Goal: Task Accomplishment & Management: Manage account settings

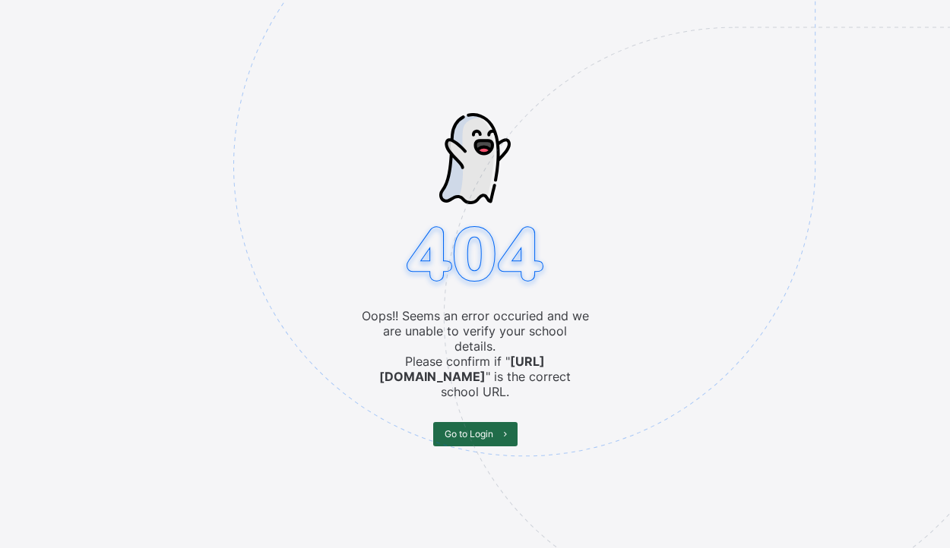
click at [447, 428] on span "Go to Login" at bounding box center [468, 433] width 49 height 11
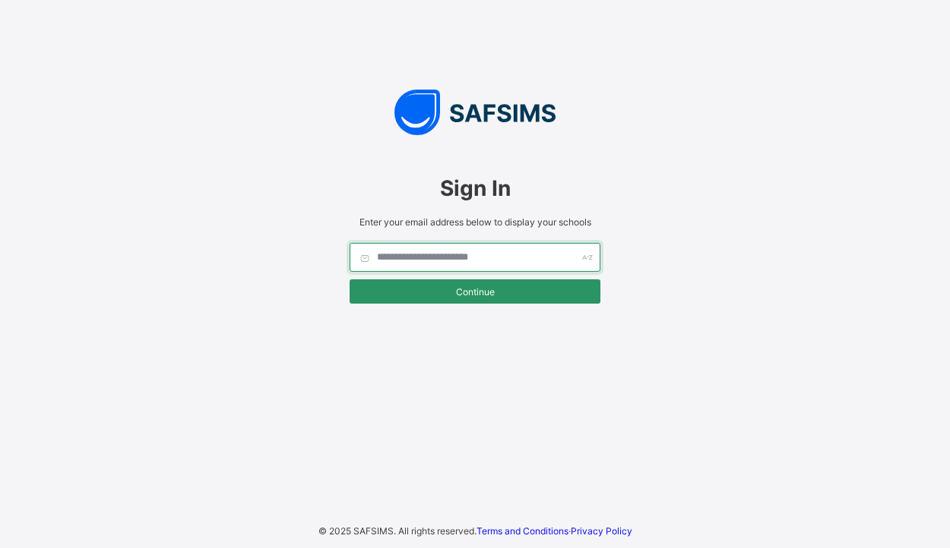
type input "**********"
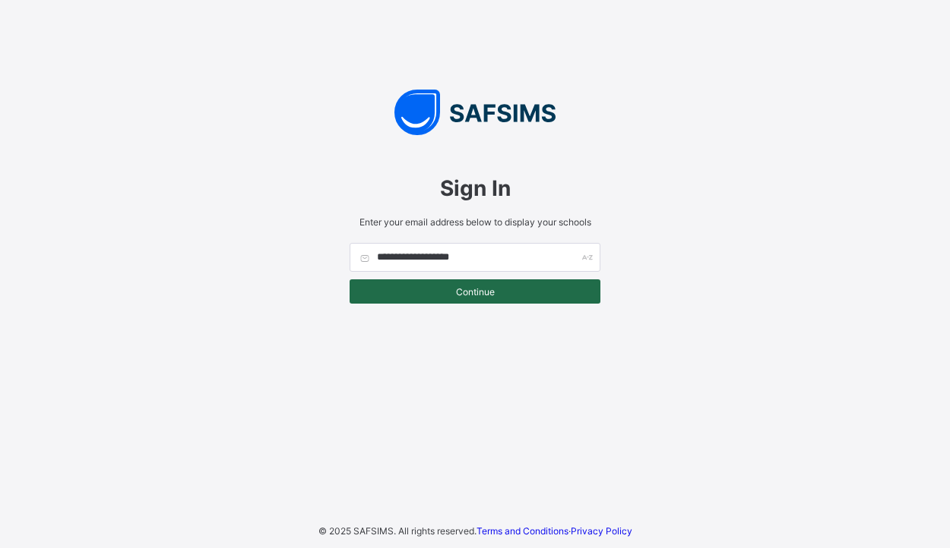
click at [456, 291] on span "Continue" at bounding box center [475, 291] width 228 height 11
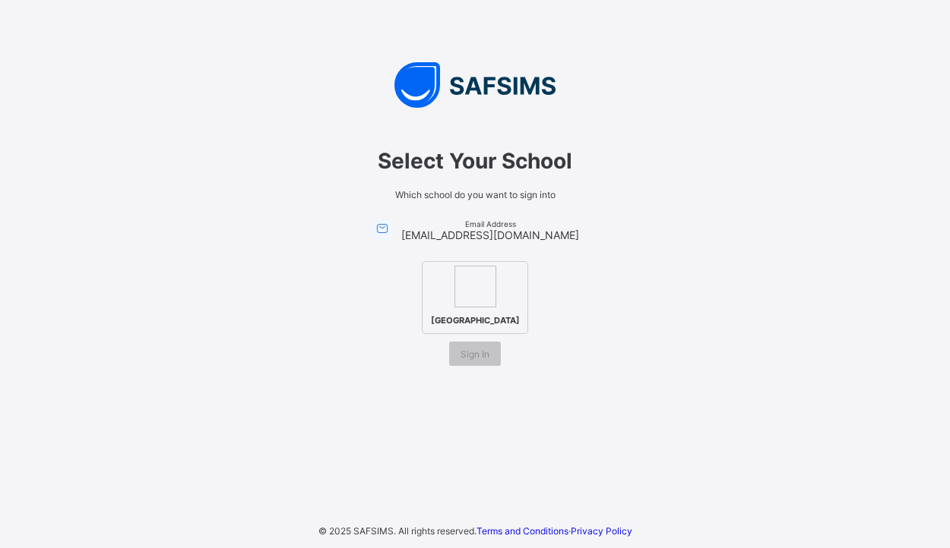
click at [456, 291] on img at bounding box center [475, 287] width 42 height 42
click at [469, 359] on div "Sign In" at bounding box center [475, 354] width 52 height 24
click at [474, 360] on span "Sign In" at bounding box center [474, 354] width 29 height 11
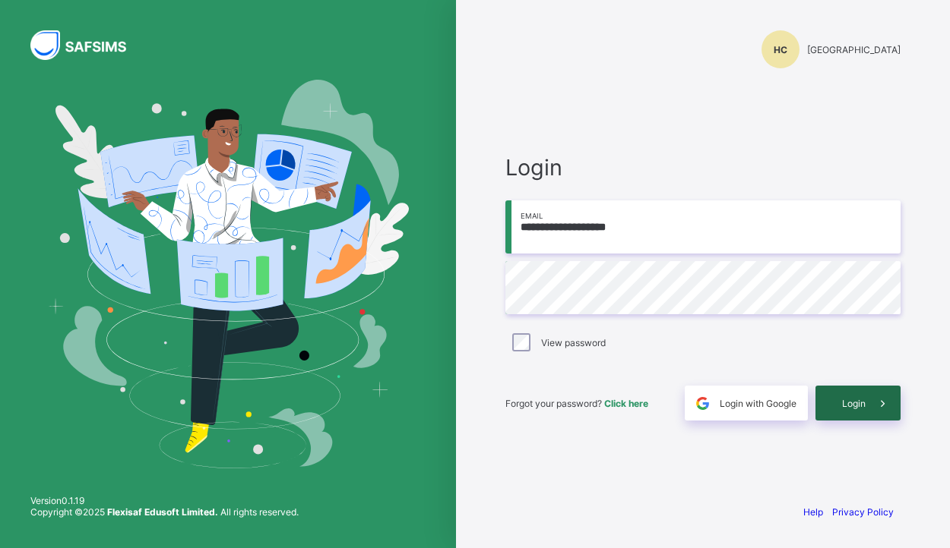
click at [873, 402] on span at bounding box center [882, 403] width 35 height 35
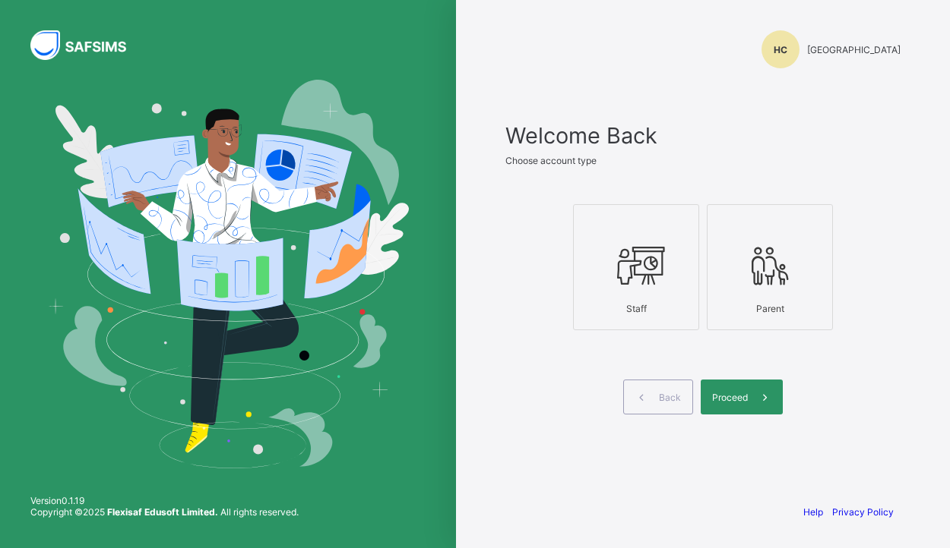
click at [621, 280] on icon at bounding box center [635, 266] width 53 height 46
click at [743, 403] on span "Proceed" at bounding box center [730, 397] width 36 height 11
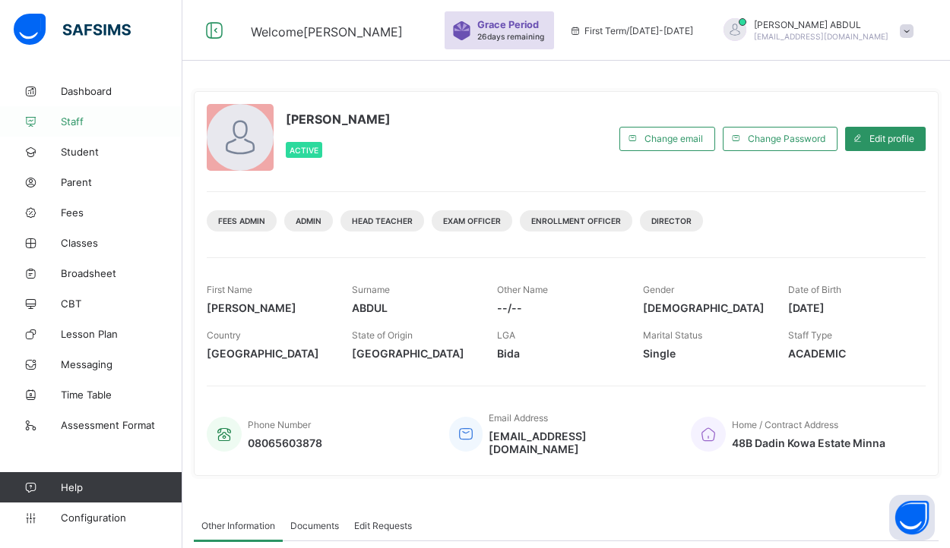
click at [93, 126] on span "Staff" at bounding box center [122, 121] width 122 height 12
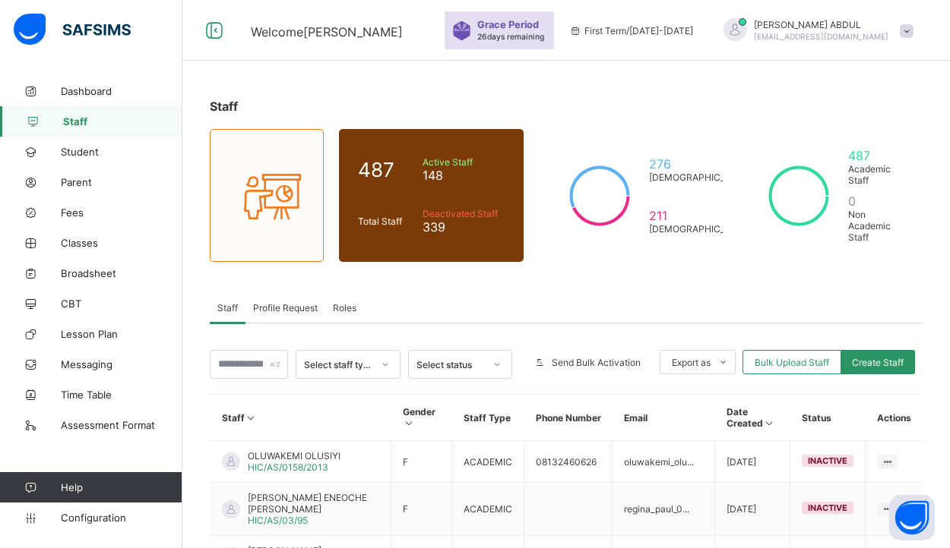
click at [279, 305] on span "Profile Request" at bounding box center [285, 307] width 65 height 11
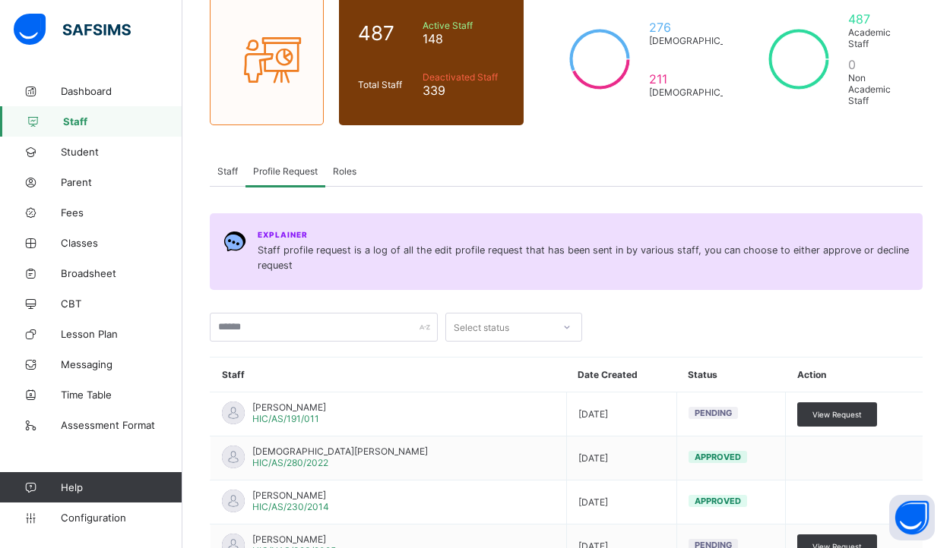
scroll to position [158, 0]
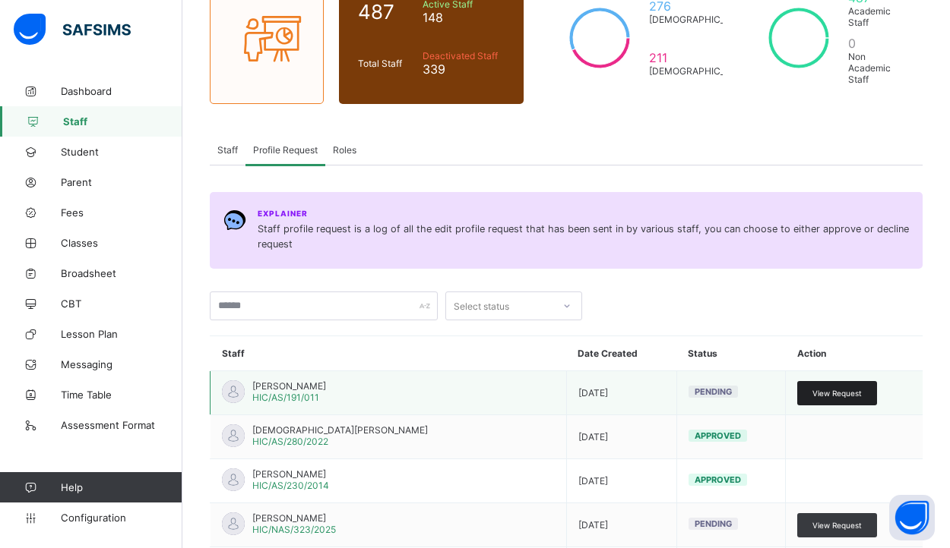
click at [845, 390] on span "View Request" at bounding box center [836, 393] width 49 height 9
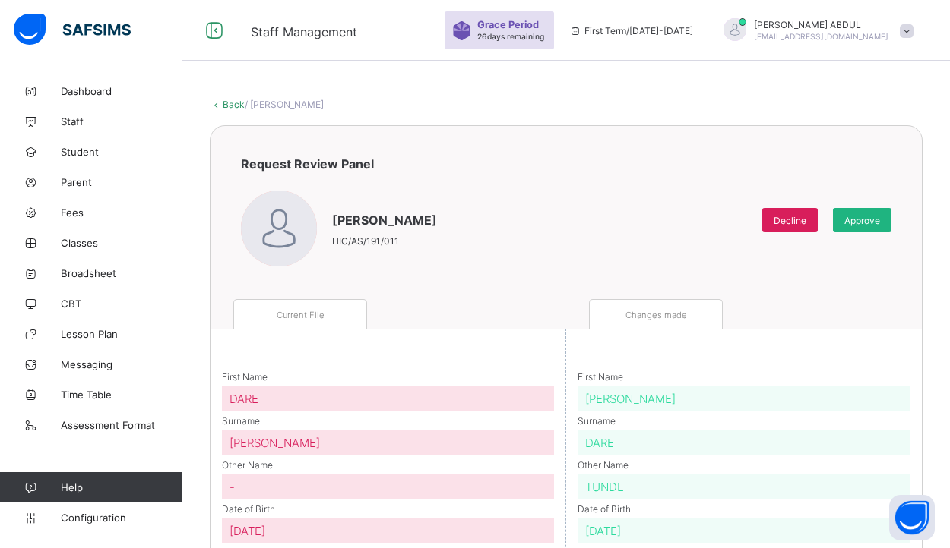
click at [858, 231] on div "Approve" at bounding box center [862, 220] width 58 height 24
click at [854, 215] on span "Approve" at bounding box center [862, 220] width 36 height 11
click at [854, 226] on div "Approve" at bounding box center [862, 220] width 58 height 24
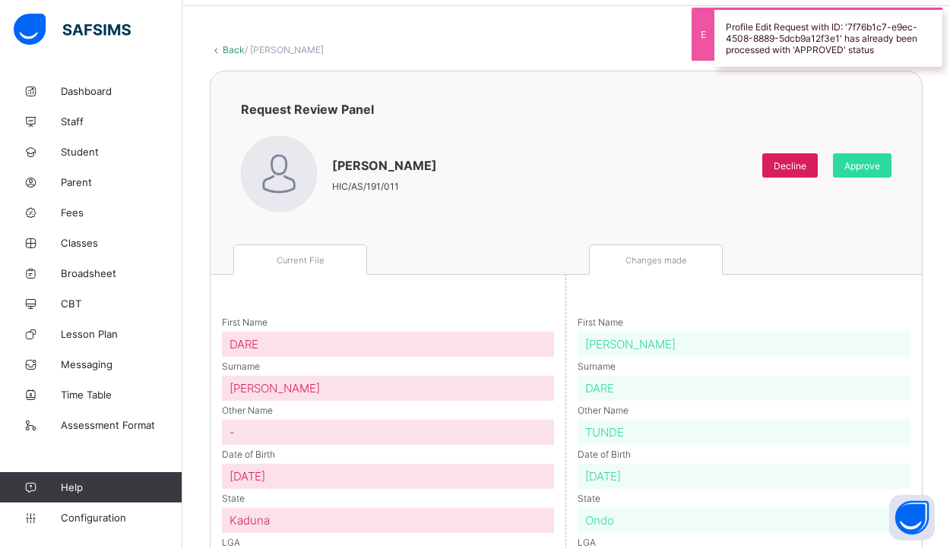
scroll to position [90, 0]
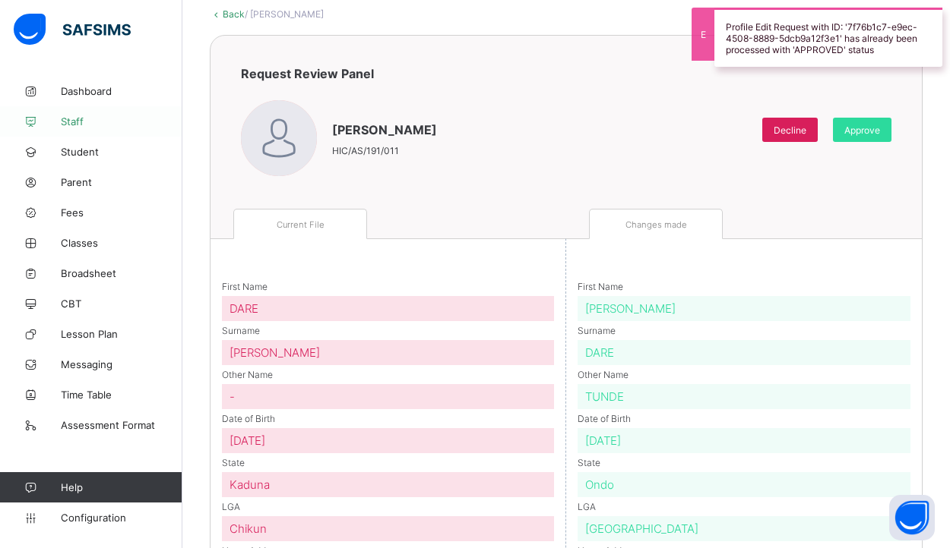
click at [84, 127] on span "Staff" at bounding box center [122, 121] width 122 height 12
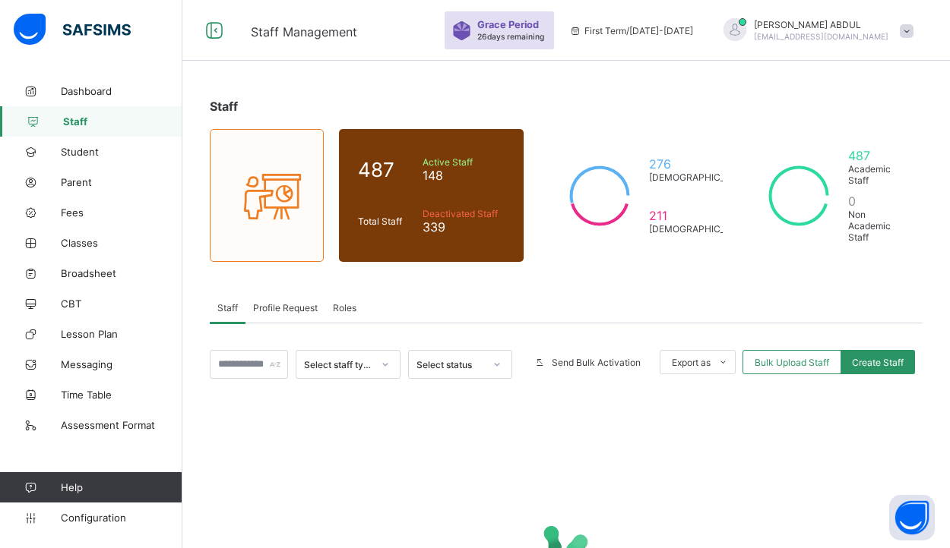
click at [279, 307] on span "Profile Request" at bounding box center [285, 307] width 65 height 11
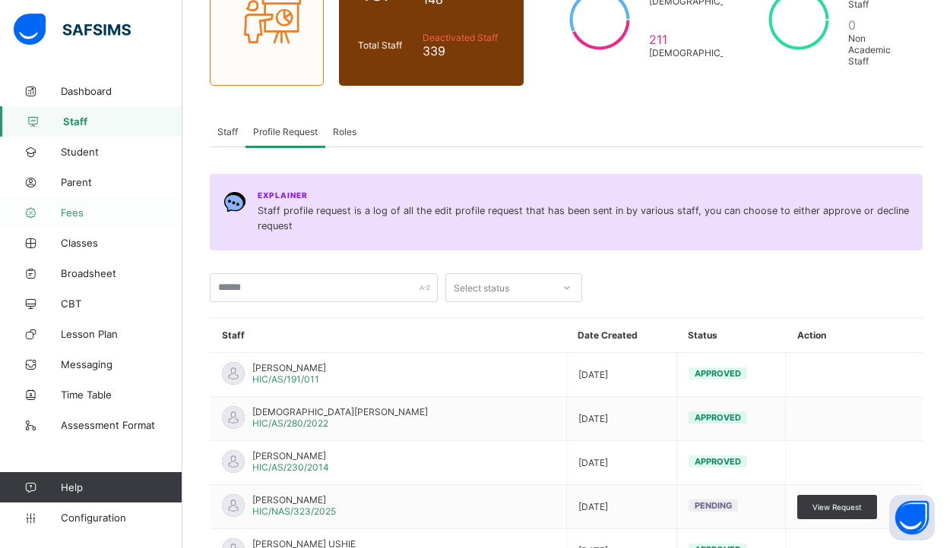
scroll to position [175, 0]
click at [82, 182] on span "Parent" at bounding box center [122, 182] width 122 height 12
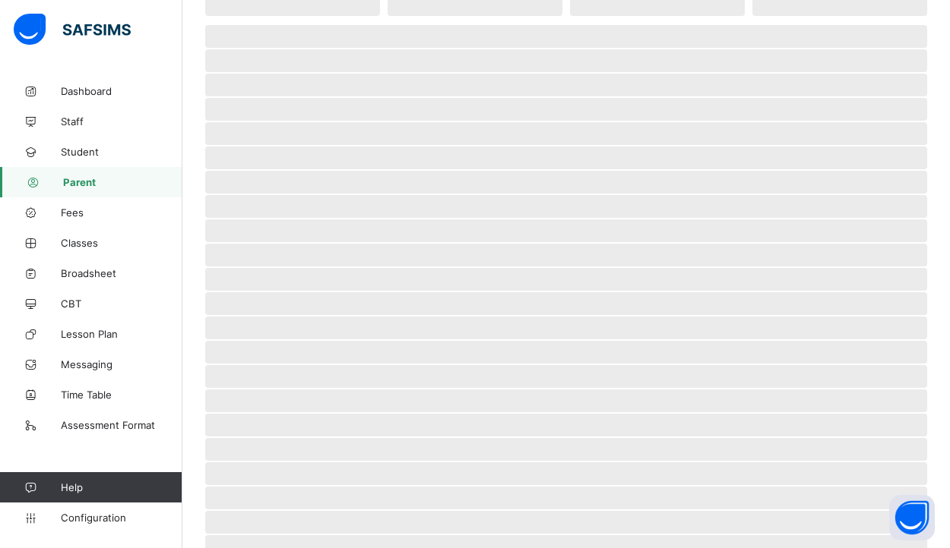
scroll to position [110, 0]
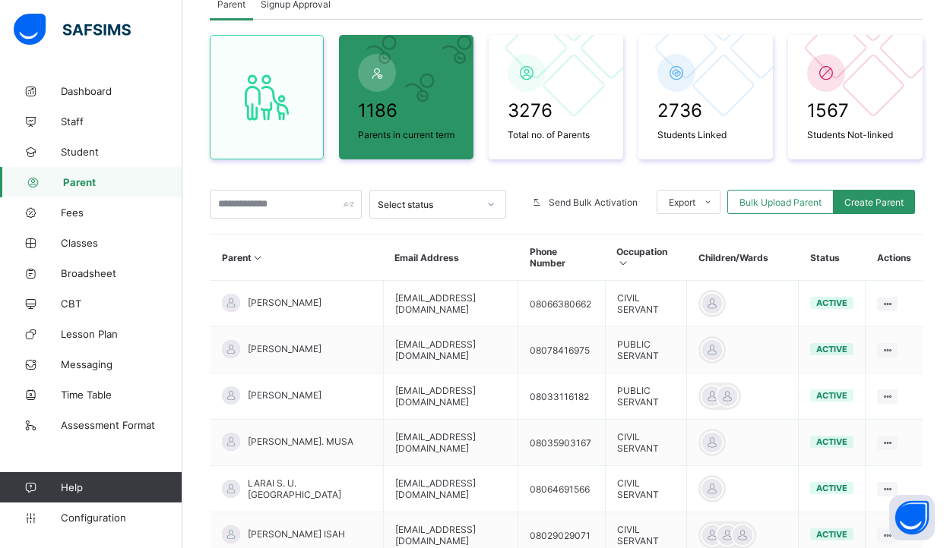
click at [304, 193] on div "1186 Parents in current term 3276 Total no. of Parents 2736 Students Linked 156…" at bounding box center [566, 425] width 713 height 811
click at [306, 217] on input "text" at bounding box center [286, 204] width 152 height 29
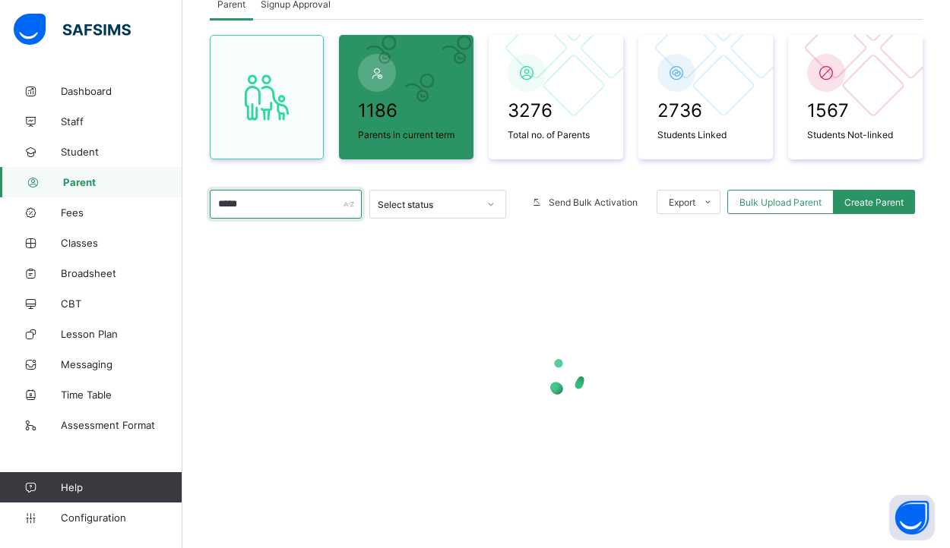
type input "******"
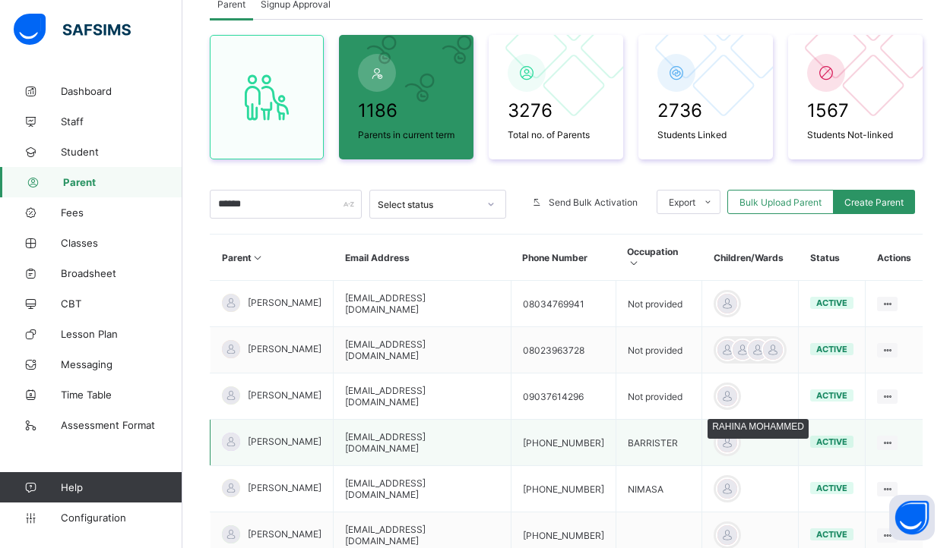
click at [716, 439] on div at bounding box center [727, 442] width 23 height 23
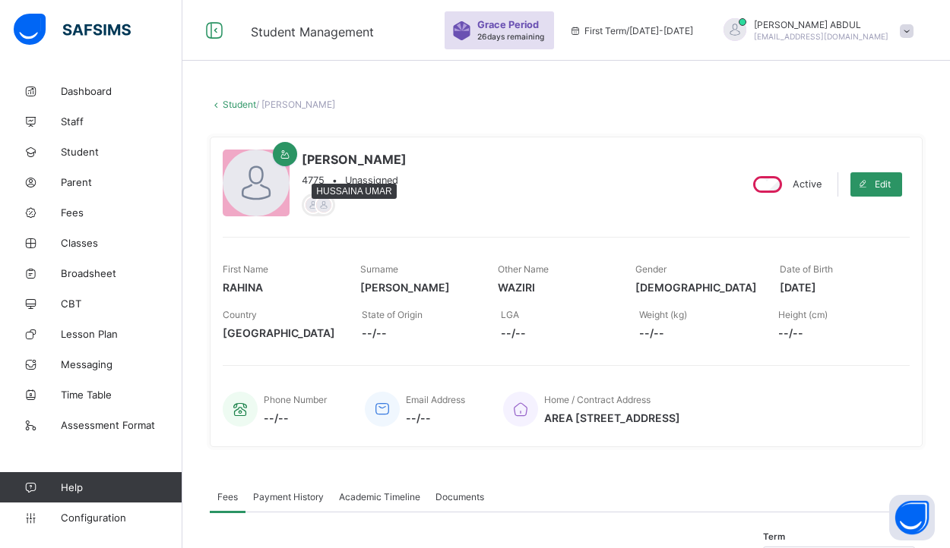
click at [326, 206] on div at bounding box center [323, 205] width 18 height 18
click at [326, 207] on div at bounding box center [323, 205] width 18 height 18
click at [311, 204] on div at bounding box center [313, 205] width 18 height 18
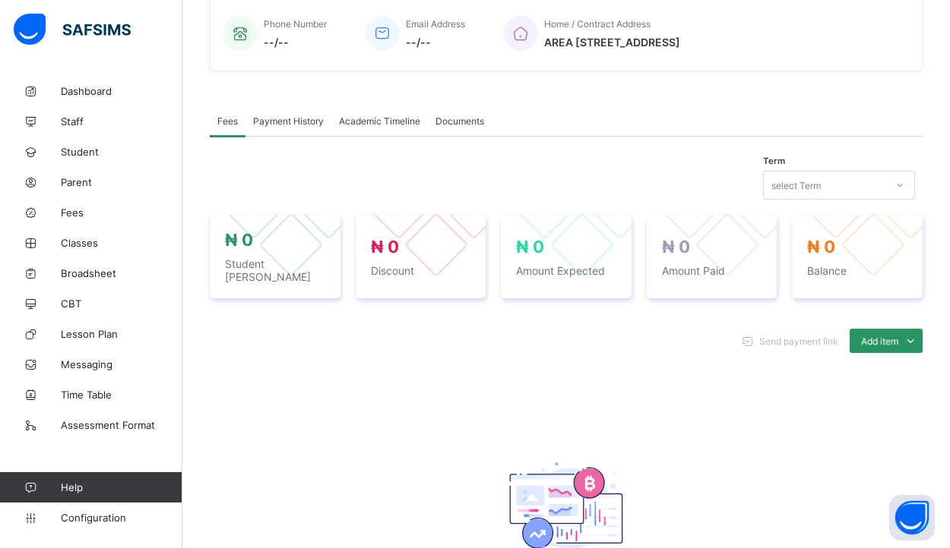
scroll to position [377, 0]
click at [369, 124] on span "Academic Timeline" at bounding box center [379, 120] width 81 height 11
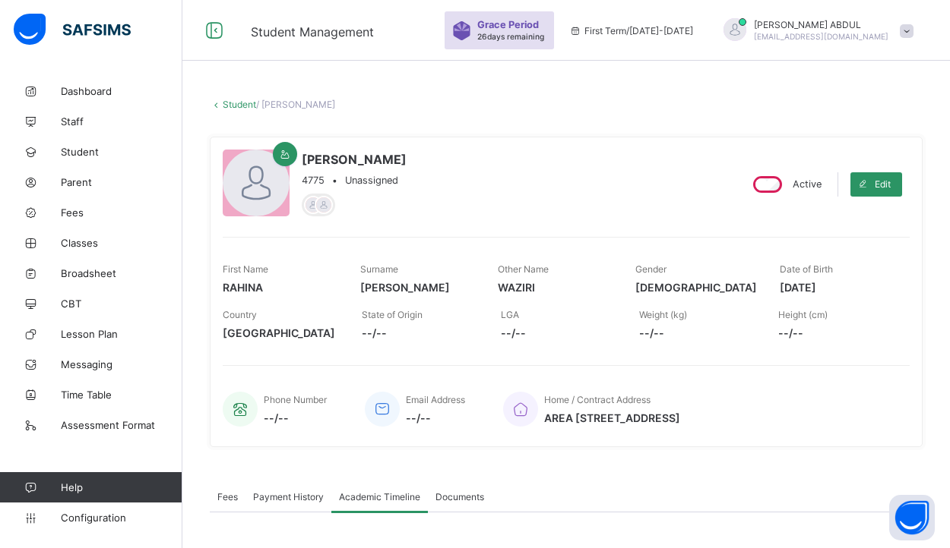
scroll to position [0, 0]
click at [93, 185] on span "Parent" at bounding box center [122, 182] width 122 height 12
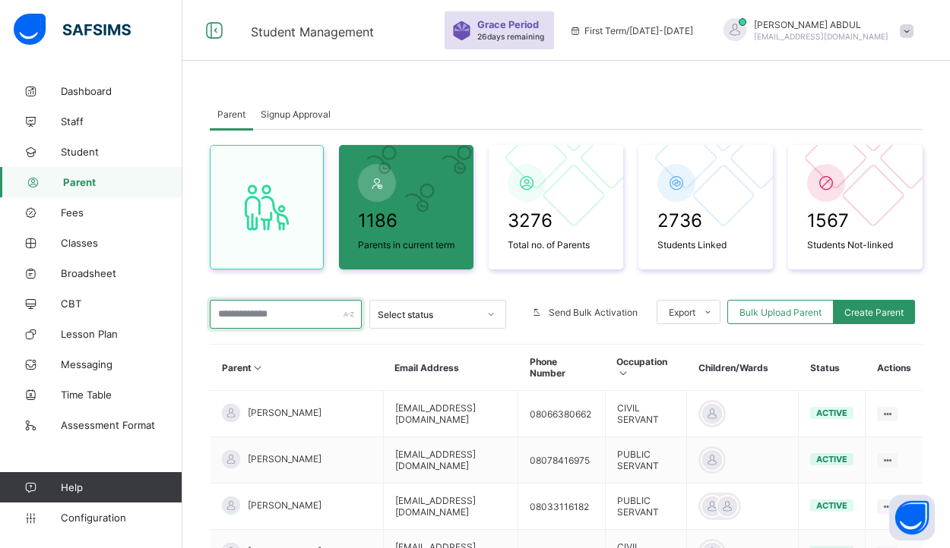
click at [251, 325] on input "text" at bounding box center [286, 314] width 152 height 29
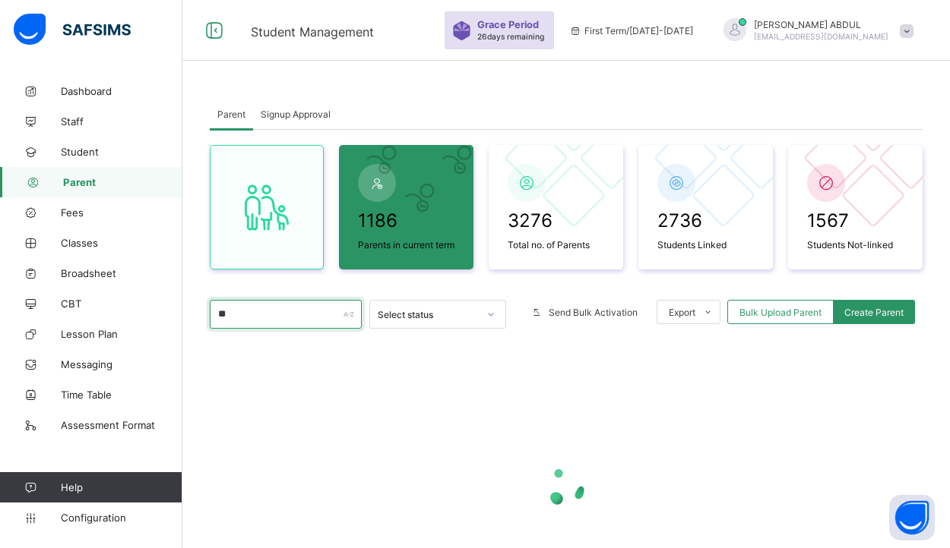
type input "*"
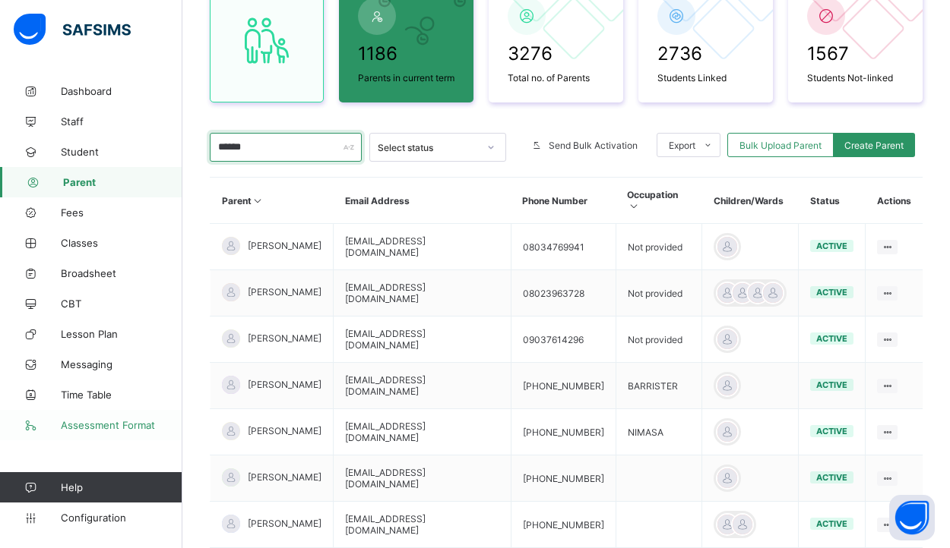
scroll to position [217, 0]
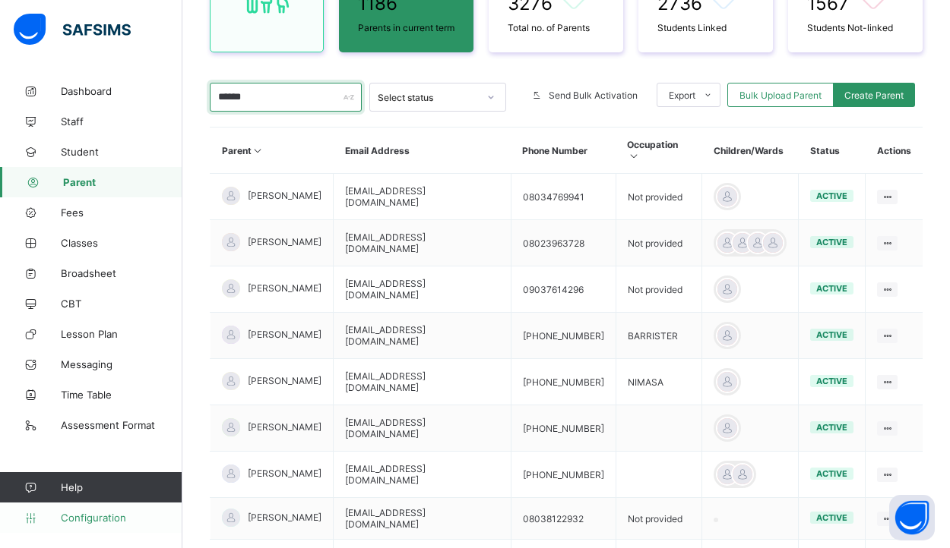
type input "******"
click at [112, 515] on span "Configuration" at bounding box center [121, 518] width 121 height 12
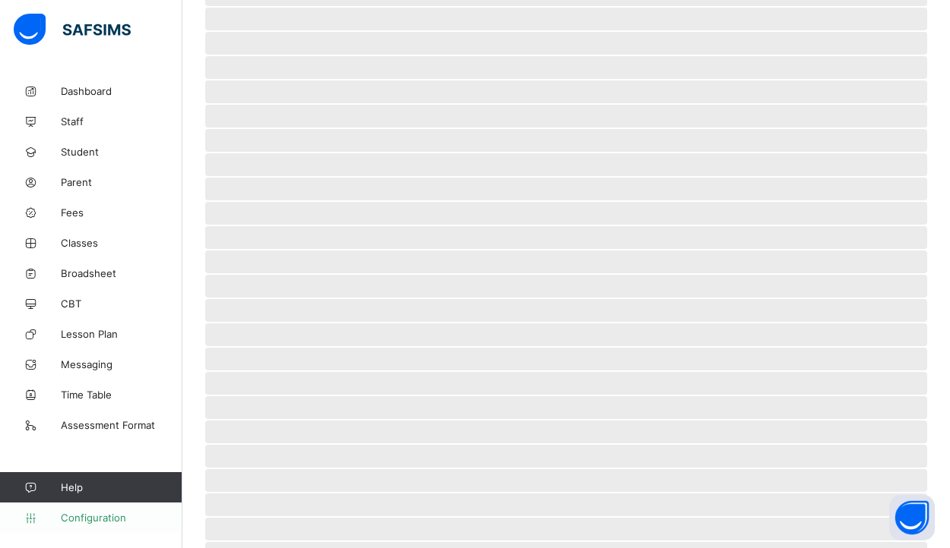
scroll to position [120, 0]
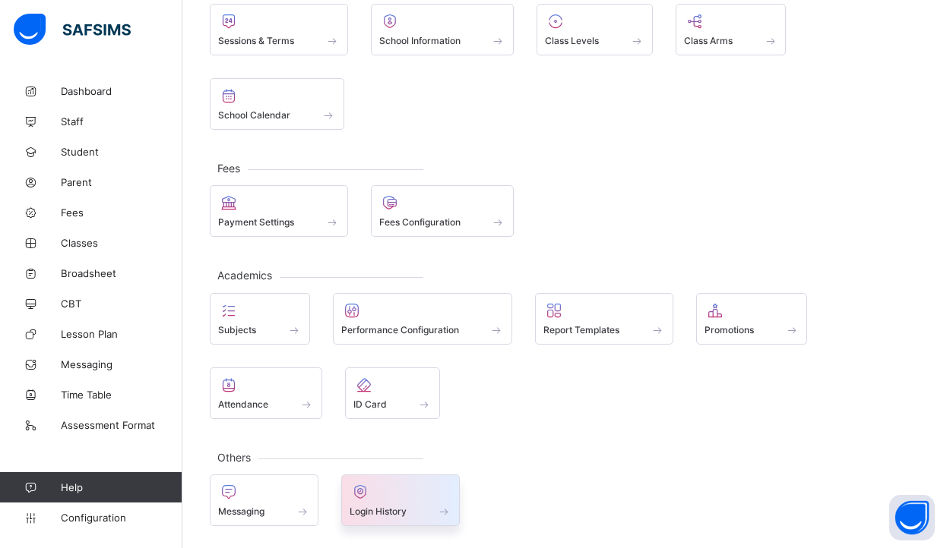
click at [391, 508] on span "Login History" at bounding box center [377, 511] width 57 height 11
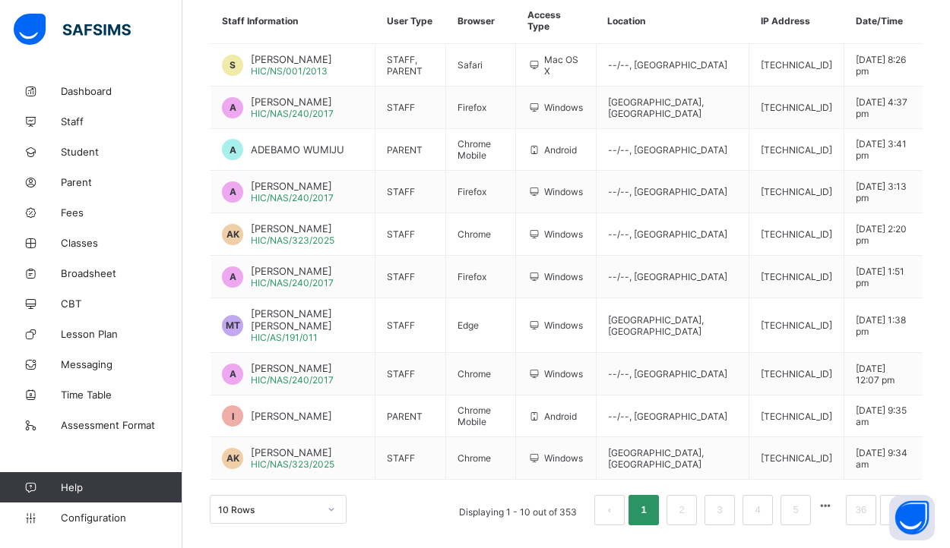
scroll to position [220, 0]
click at [680, 509] on link "2" at bounding box center [681, 511] width 14 height 20
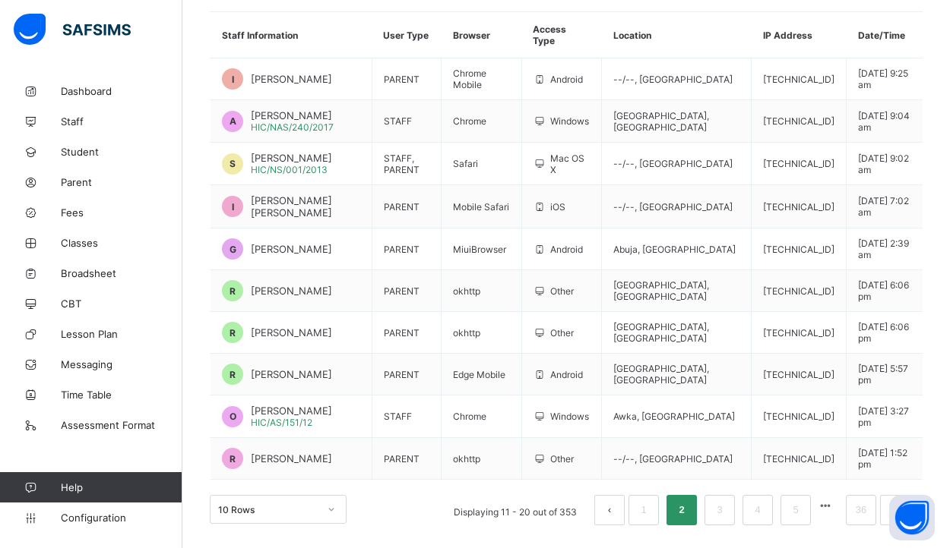
scroll to position [181, 0]
click at [724, 506] on link "3" at bounding box center [719, 511] width 14 height 20
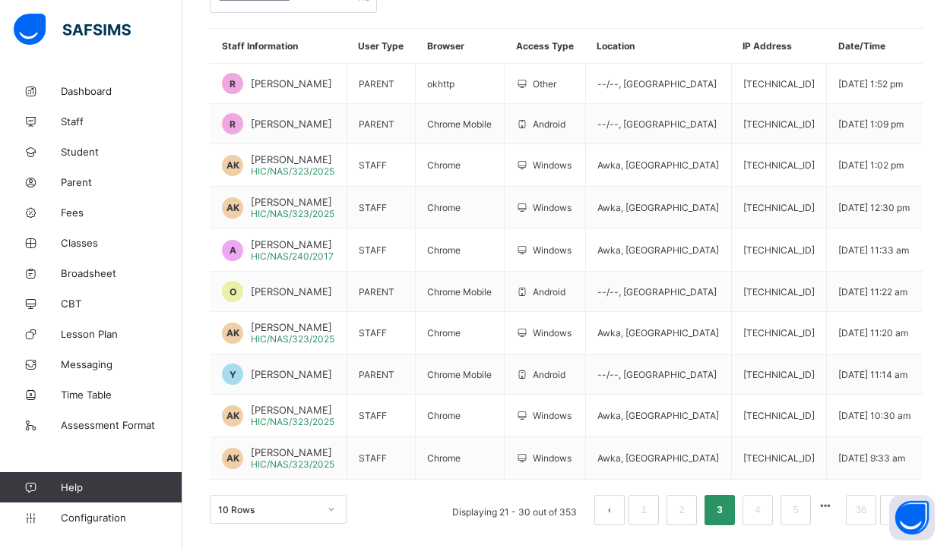
scroll to position [183, 0]
click at [758, 508] on link "4" at bounding box center [757, 511] width 14 height 20
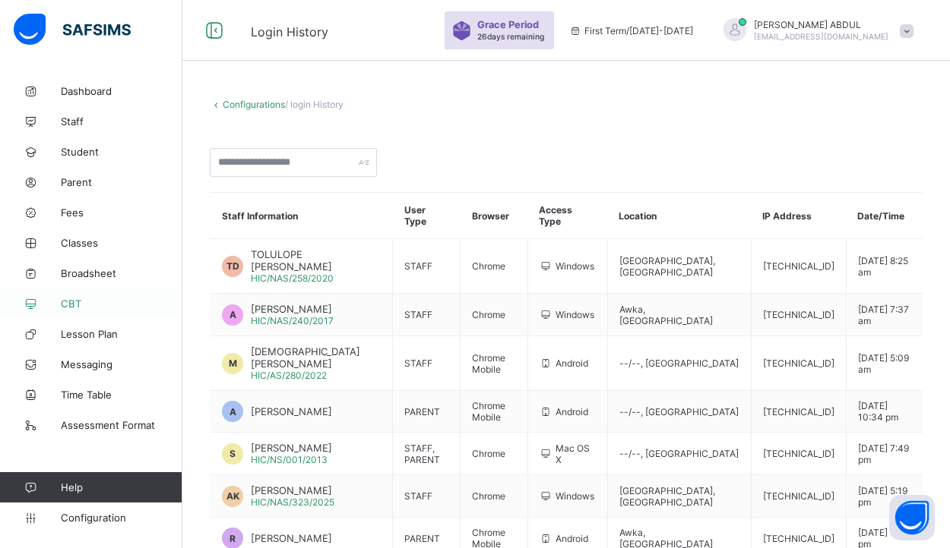
scroll to position [0, 0]
click at [105, 239] on span "Classes" at bounding box center [122, 243] width 122 height 12
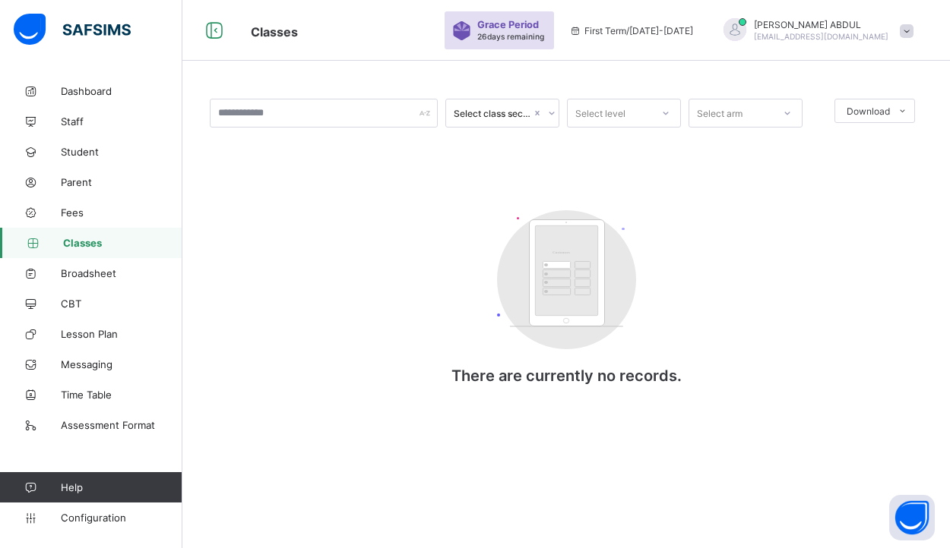
click at [96, 244] on span "Classes" at bounding box center [122, 243] width 119 height 12
click at [80, 214] on span "Fees" at bounding box center [122, 213] width 122 height 12
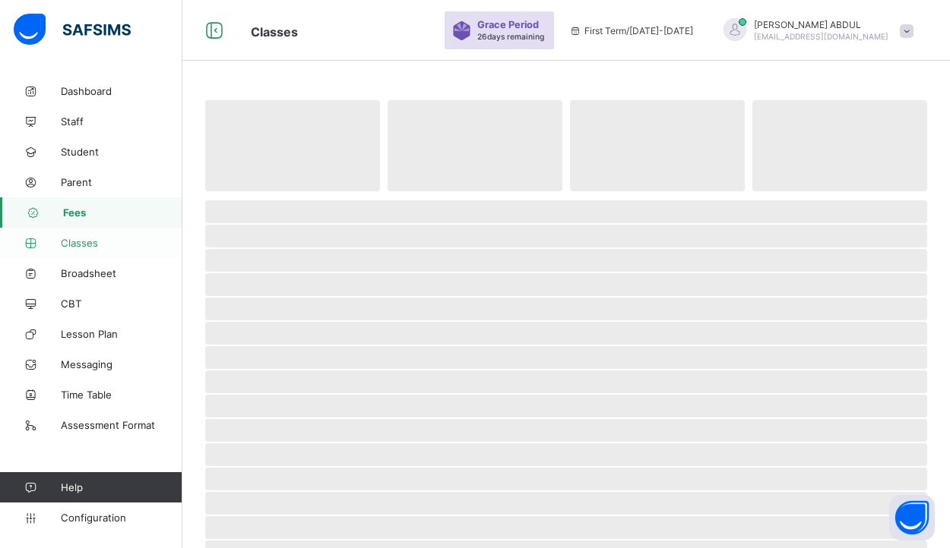
click at [83, 243] on span "Classes" at bounding box center [122, 243] width 122 height 12
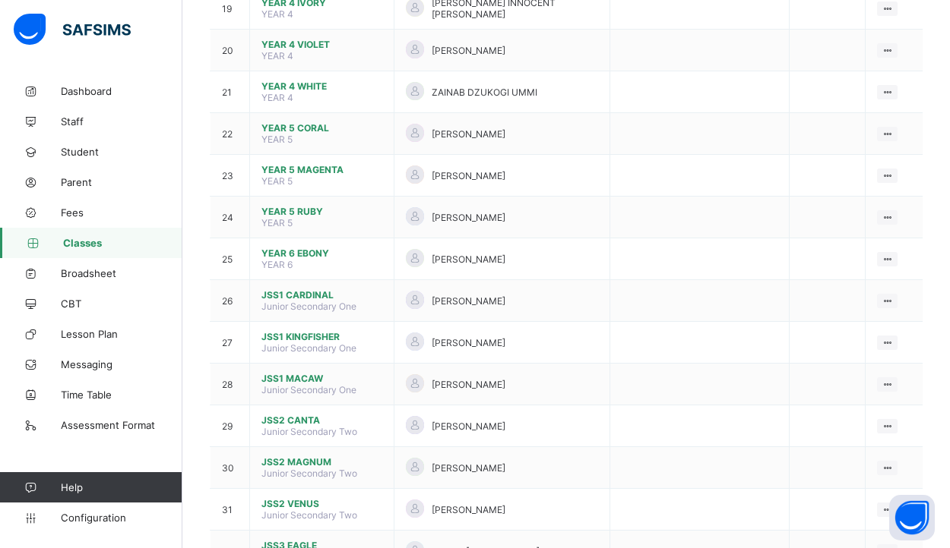
scroll to position [969, 0]
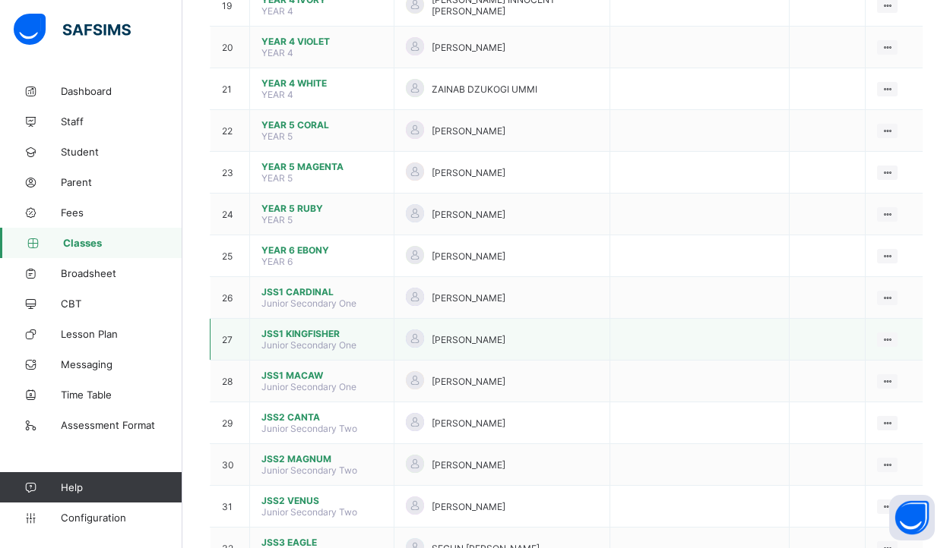
click at [314, 328] on span "JSS1 KINGFISHER" at bounding box center [321, 333] width 121 height 11
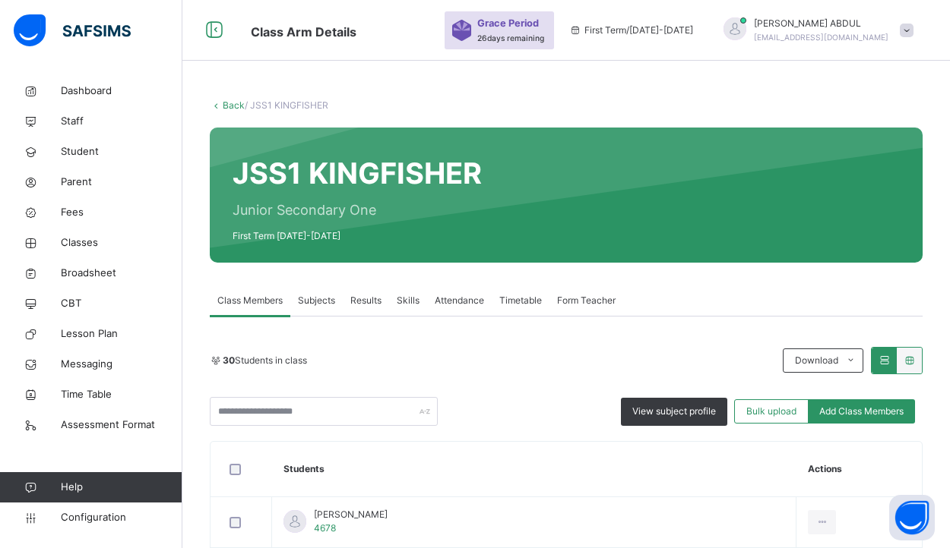
click at [328, 300] on span "Subjects" at bounding box center [316, 301] width 37 height 14
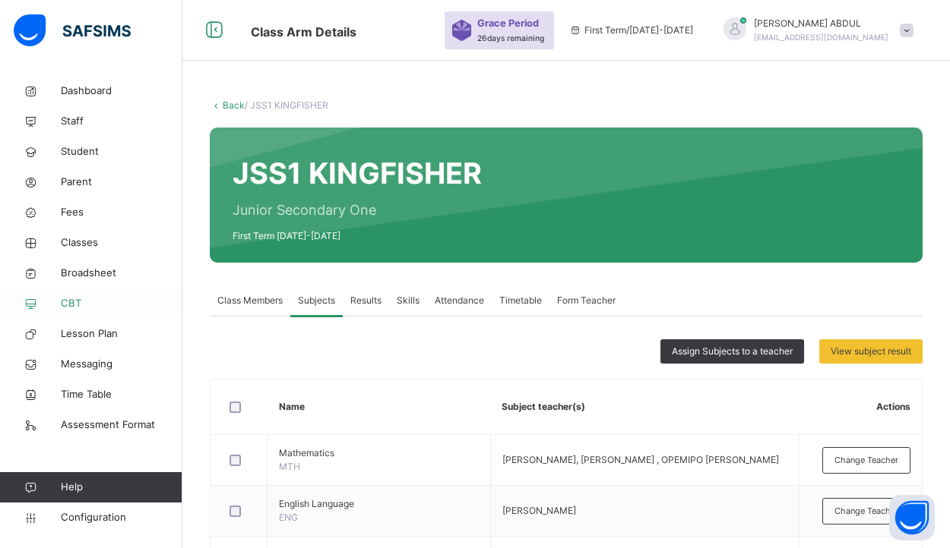
scroll to position [134, 0]
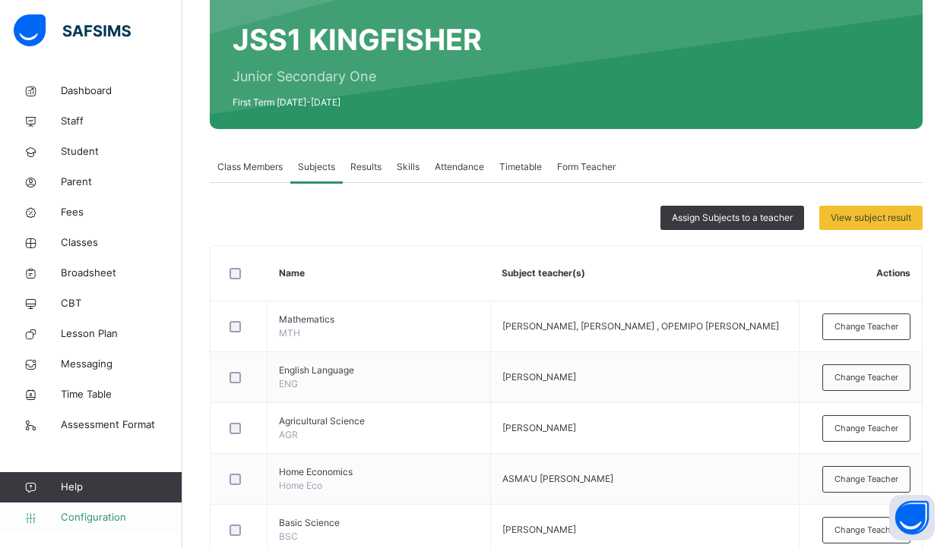
click at [96, 516] on span "Configuration" at bounding box center [121, 517] width 121 height 15
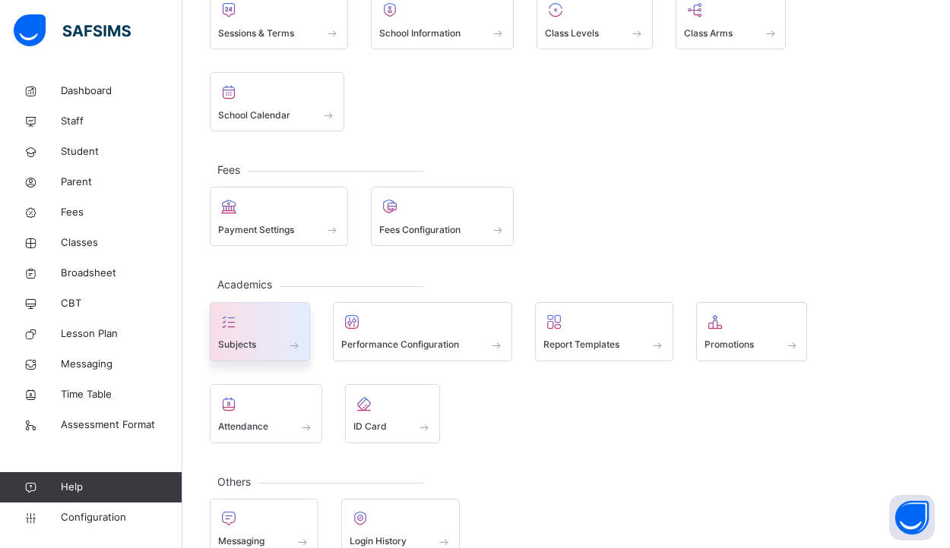
click at [271, 333] on span at bounding box center [260, 335] width 84 height 4
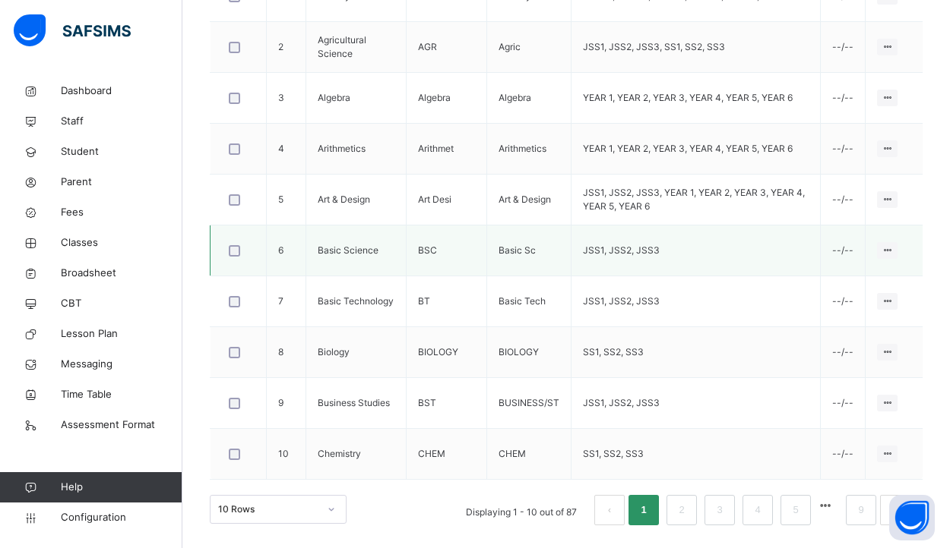
scroll to position [520, 0]
click at [679, 507] on link "2" at bounding box center [681, 511] width 14 height 20
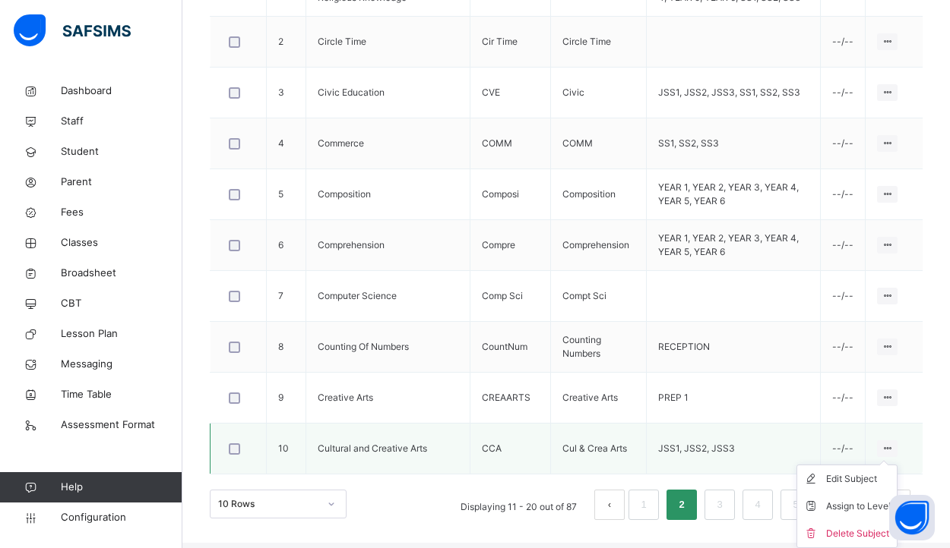
scroll to position [525, 0]
click at [865, 504] on div "Assign to Level" at bounding box center [858, 506] width 65 height 15
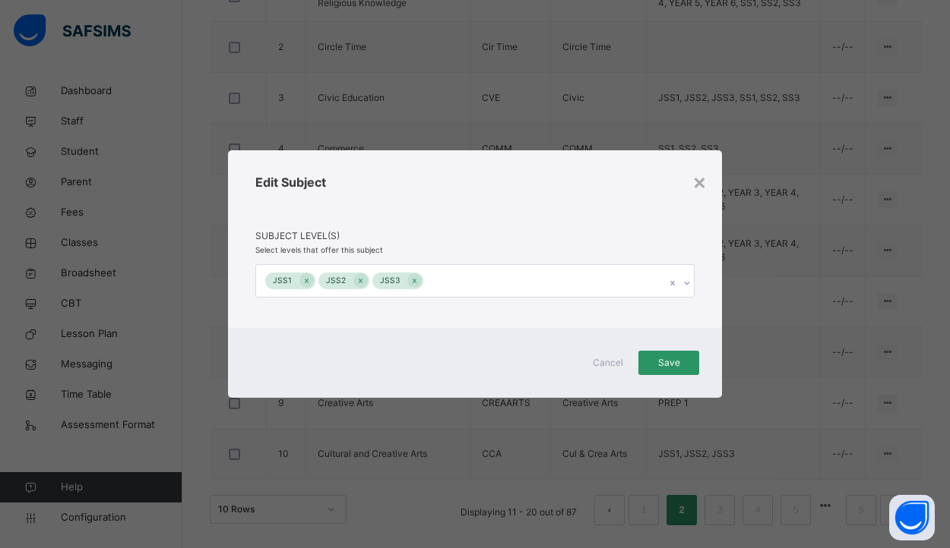
scroll to position [520, 0]
click at [410, 280] on icon at bounding box center [414, 281] width 8 height 11
click at [359, 282] on icon at bounding box center [361, 281] width 4 height 5
click at [303, 282] on icon at bounding box center [306, 281] width 8 height 11
click at [675, 364] on span "Save" at bounding box center [668, 363] width 38 height 14
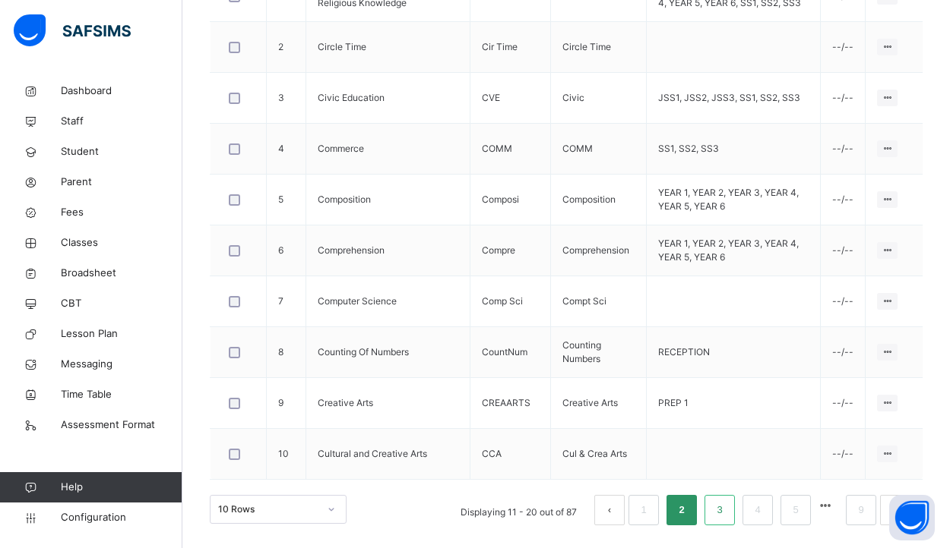
click at [721, 514] on link "3" at bounding box center [719, 511] width 14 height 20
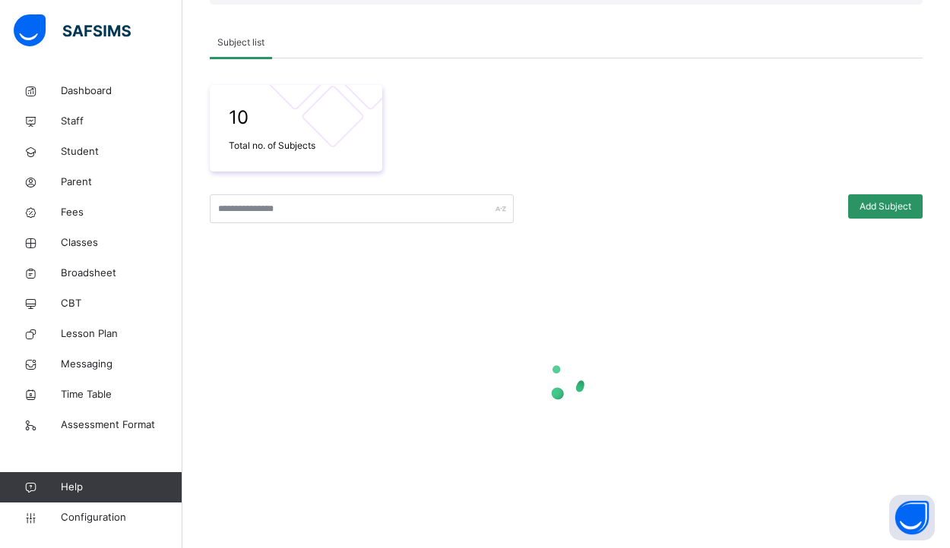
scroll to position [196, 0]
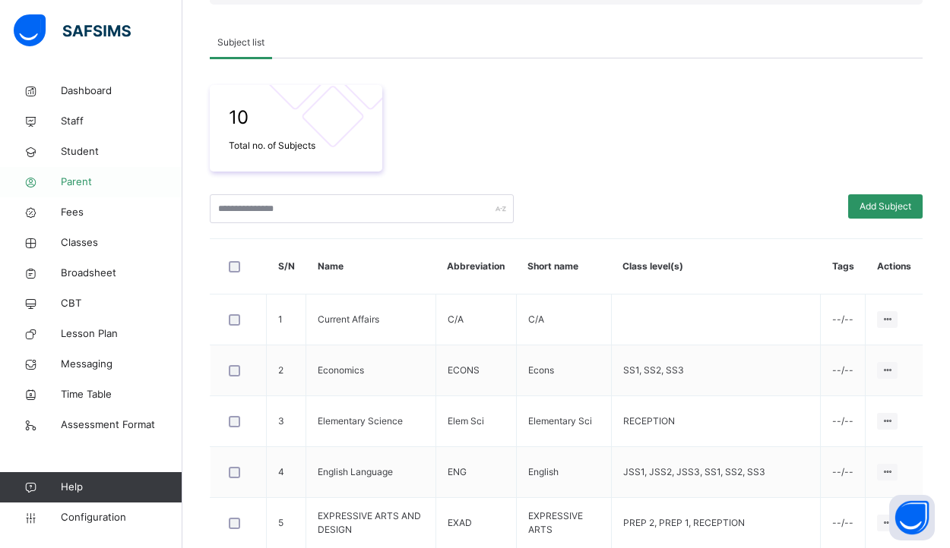
click at [100, 184] on span "Parent" at bounding box center [122, 182] width 122 height 15
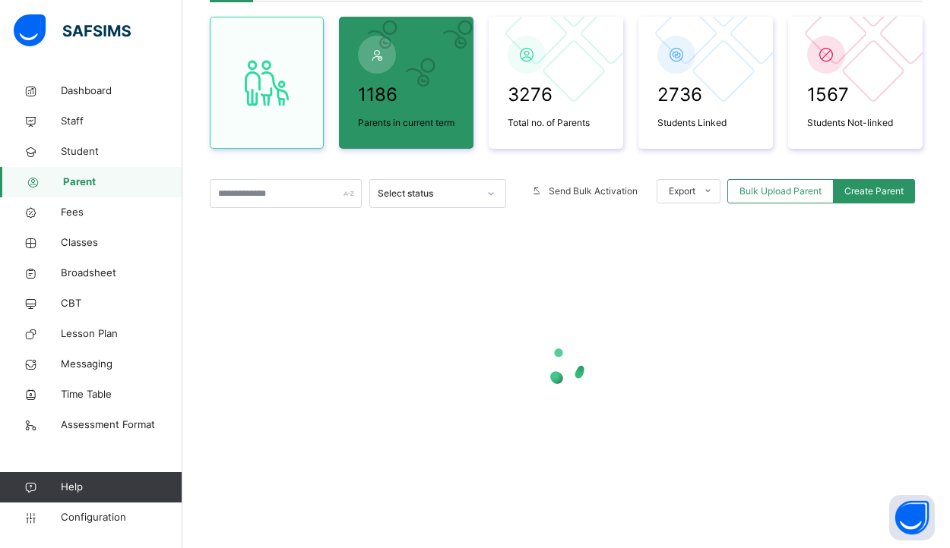
scroll to position [142, 0]
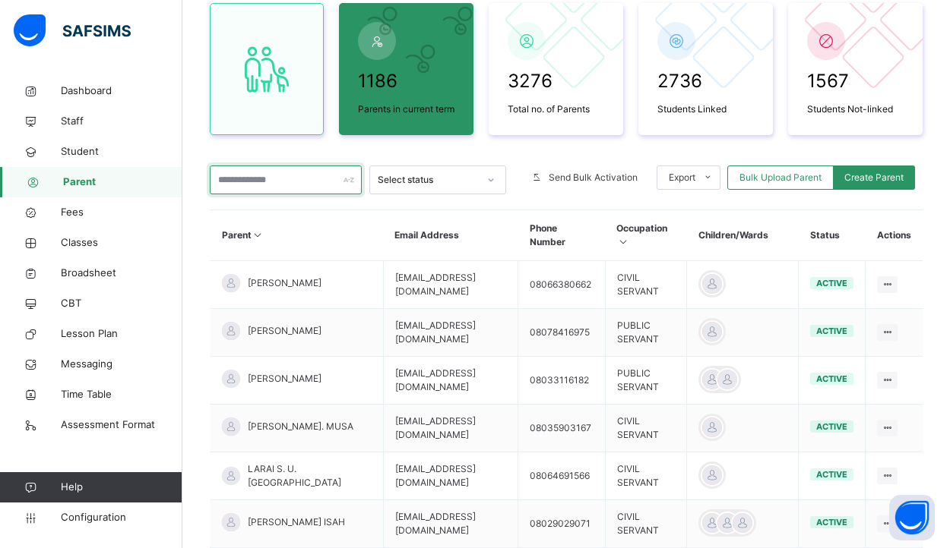
click at [267, 194] on input "text" at bounding box center [286, 180] width 152 height 29
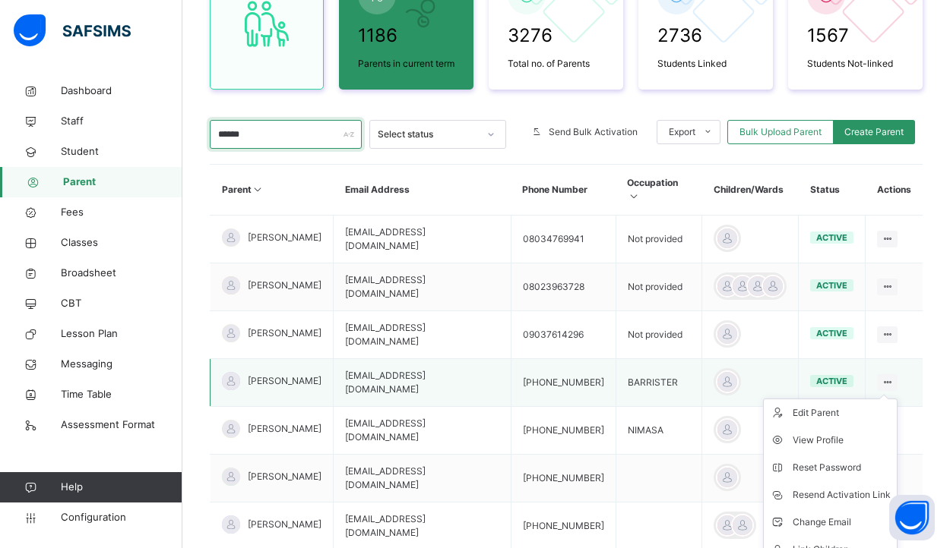
scroll to position [189, 0]
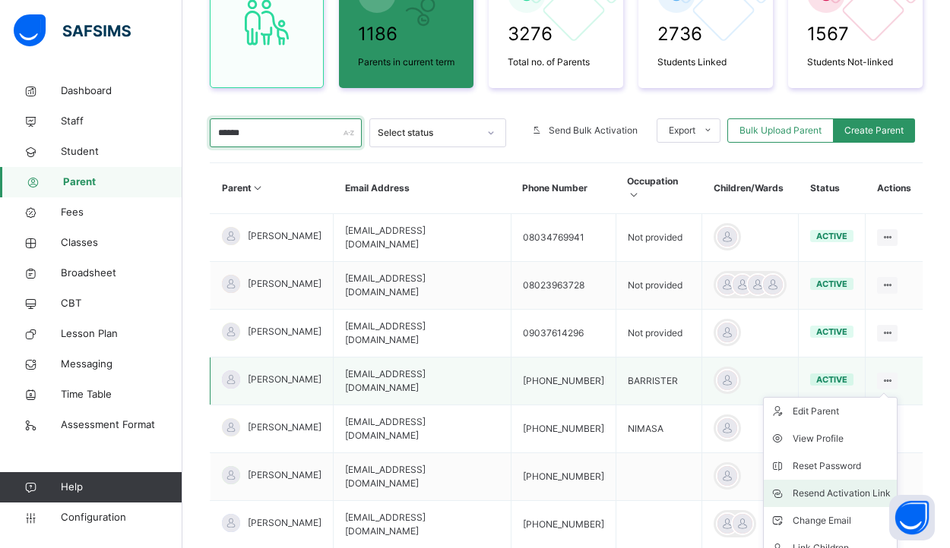
type input "******"
click at [868, 490] on div "Resend Activation Link" at bounding box center [841, 493] width 98 height 15
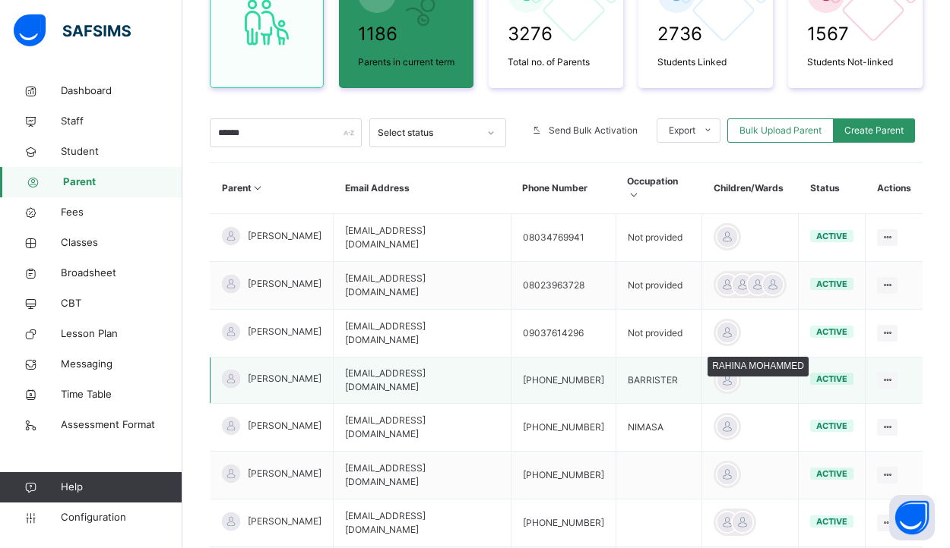
click at [716, 379] on div at bounding box center [727, 380] width 23 height 23
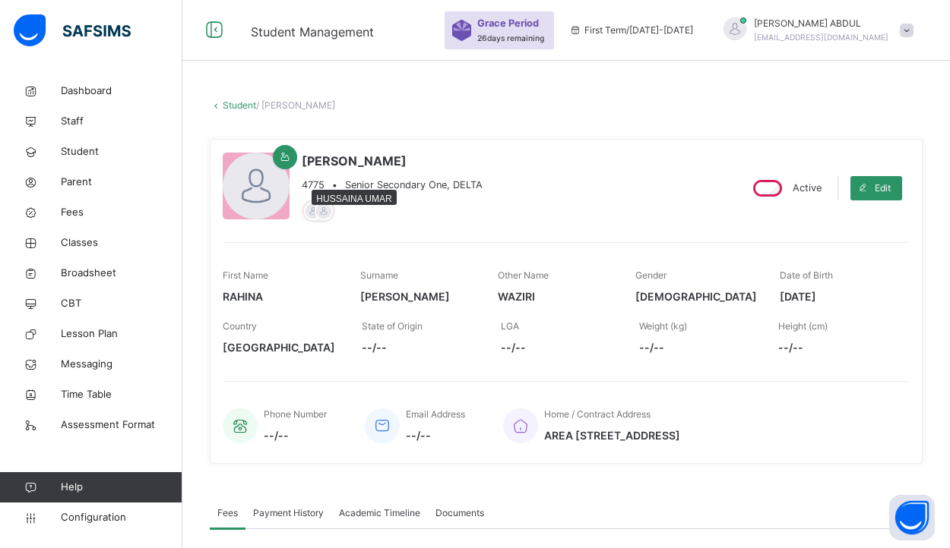
click at [326, 210] on div at bounding box center [323, 211] width 18 height 18
click at [316, 212] on div at bounding box center [323, 211] width 18 height 18
click at [87, 180] on span "Parent" at bounding box center [122, 182] width 122 height 15
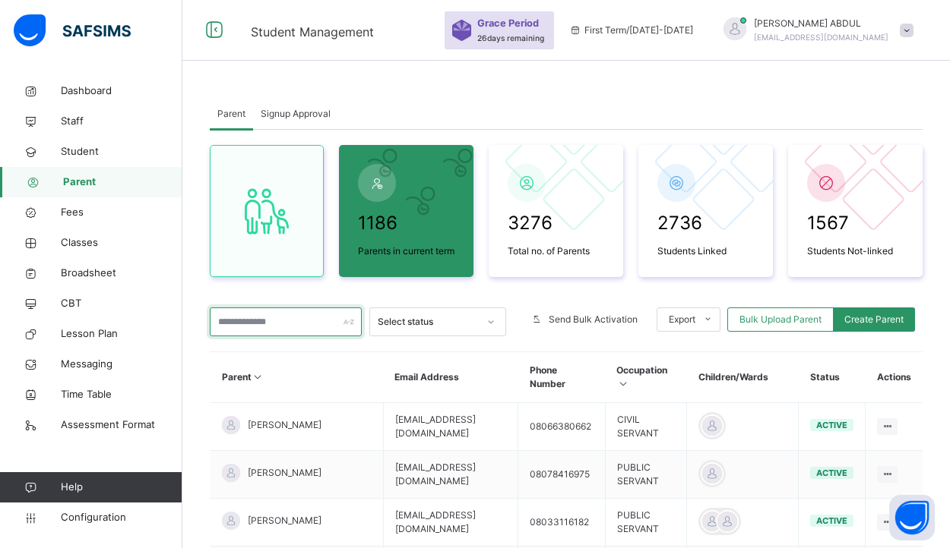
click at [298, 337] on input "text" at bounding box center [286, 322] width 152 height 29
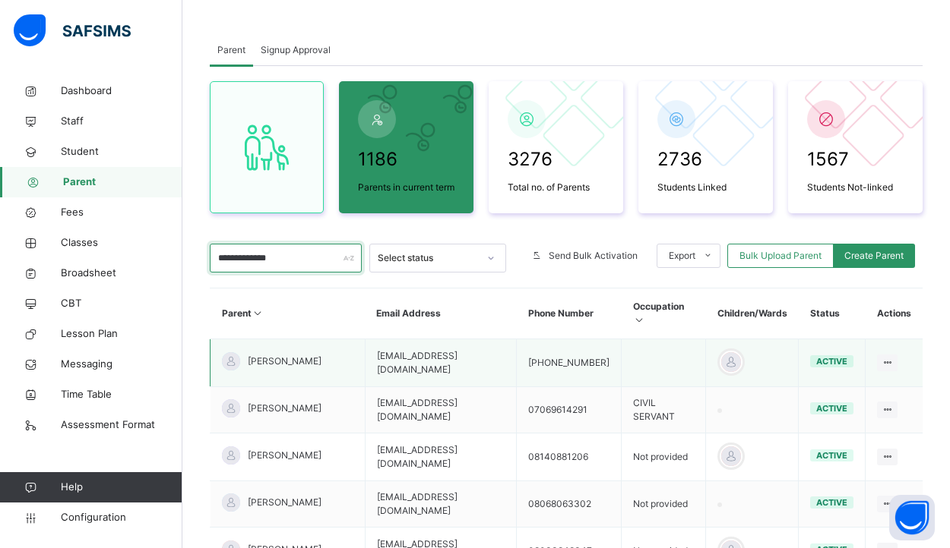
scroll to position [65, 0]
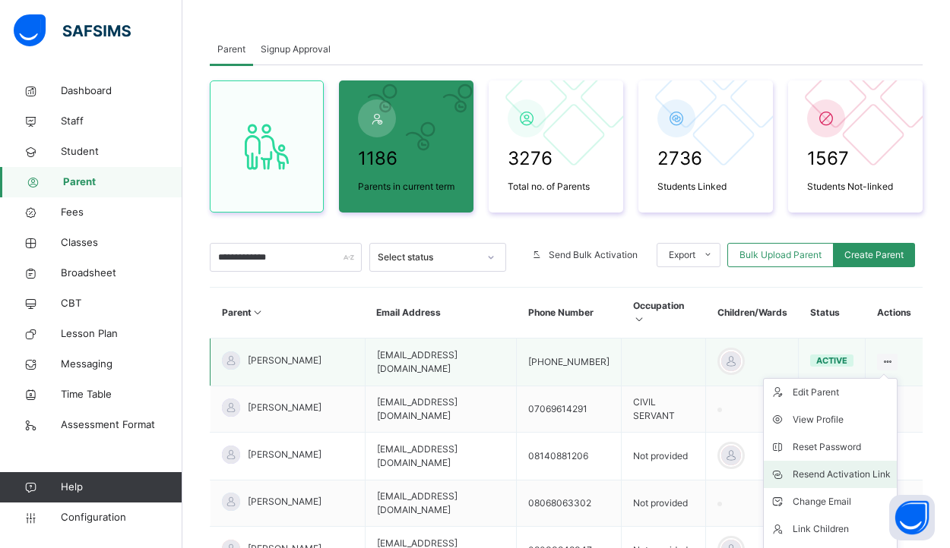
click at [863, 476] on div "Resend Activation Link" at bounding box center [841, 474] width 98 height 15
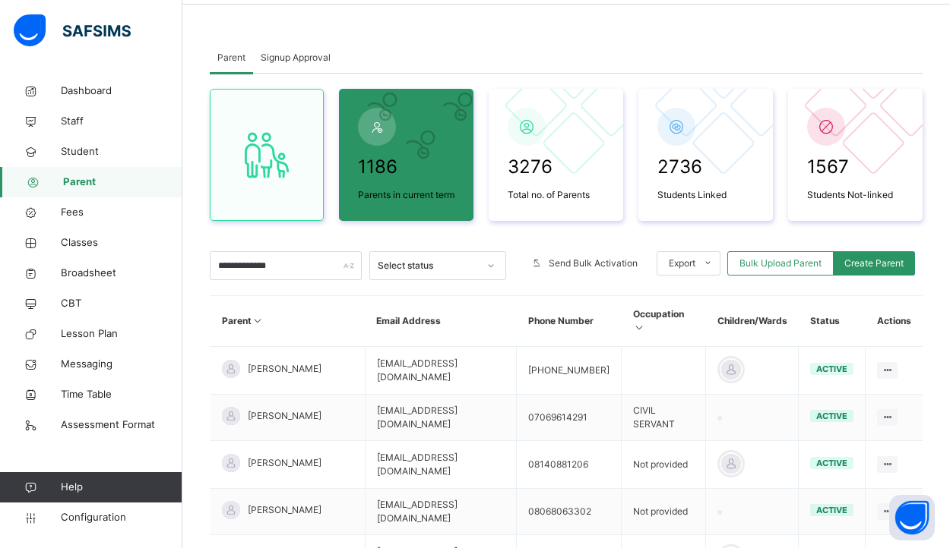
scroll to position [49, 0]
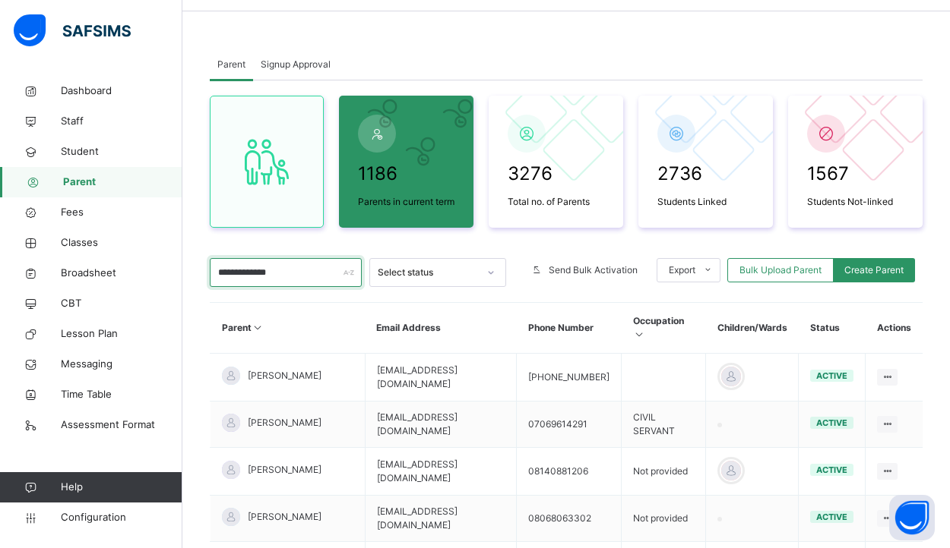
click at [305, 280] on input "**********" at bounding box center [286, 272] width 152 height 29
type input "*"
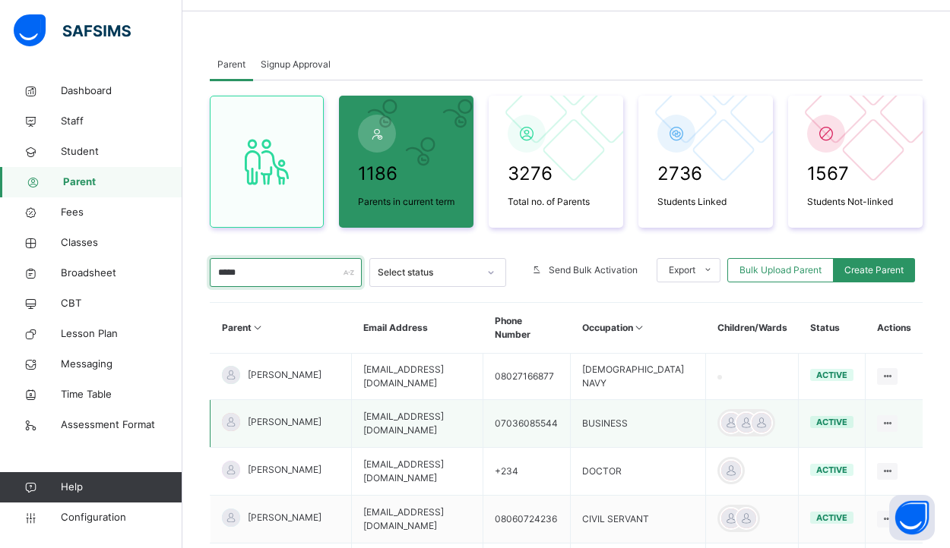
type input "*****"
click at [272, 429] on span "[PERSON_NAME]" at bounding box center [285, 423] width 74 height 14
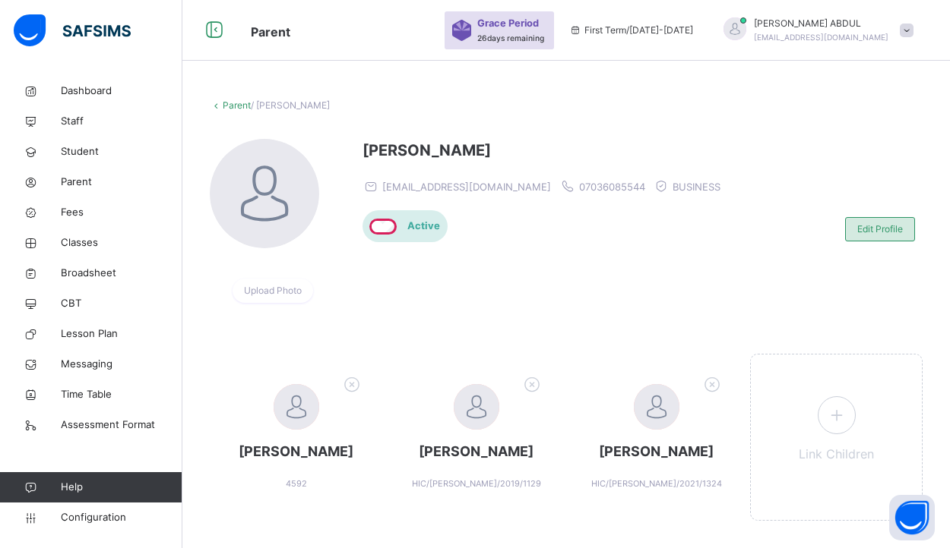
click at [890, 230] on span "Edit Profile" at bounding box center [880, 230] width 46 height 14
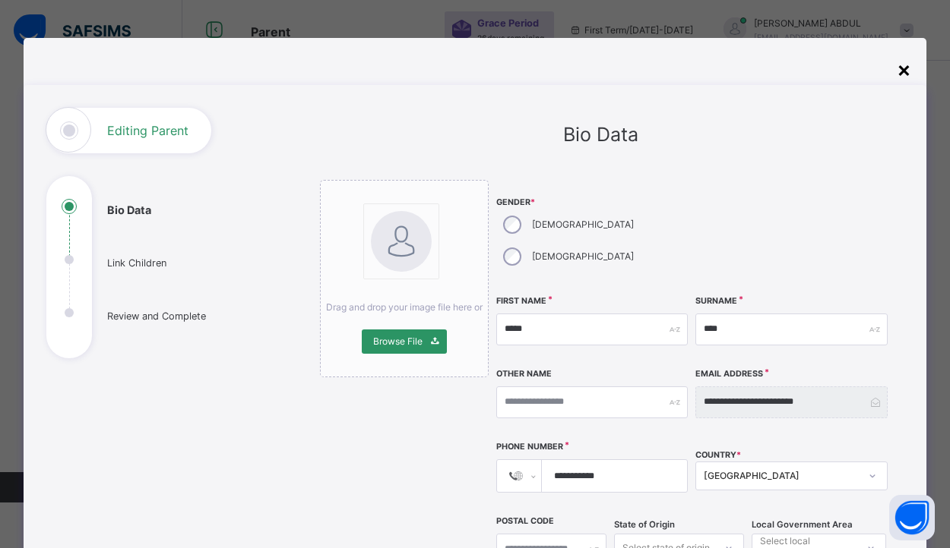
click at [898, 67] on div "×" at bounding box center [903, 69] width 14 height 32
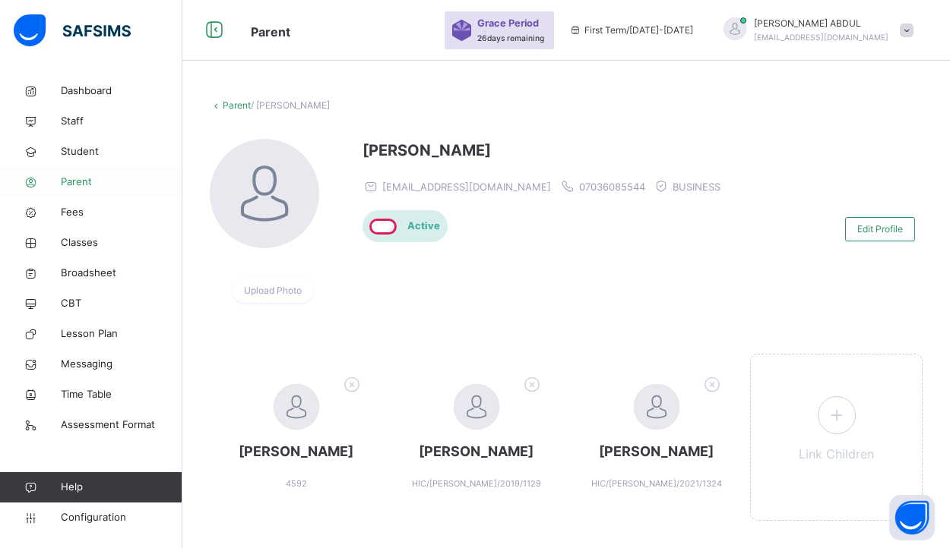
click at [86, 179] on span "Parent" at bounding box center [122, 182] width 122 height 15
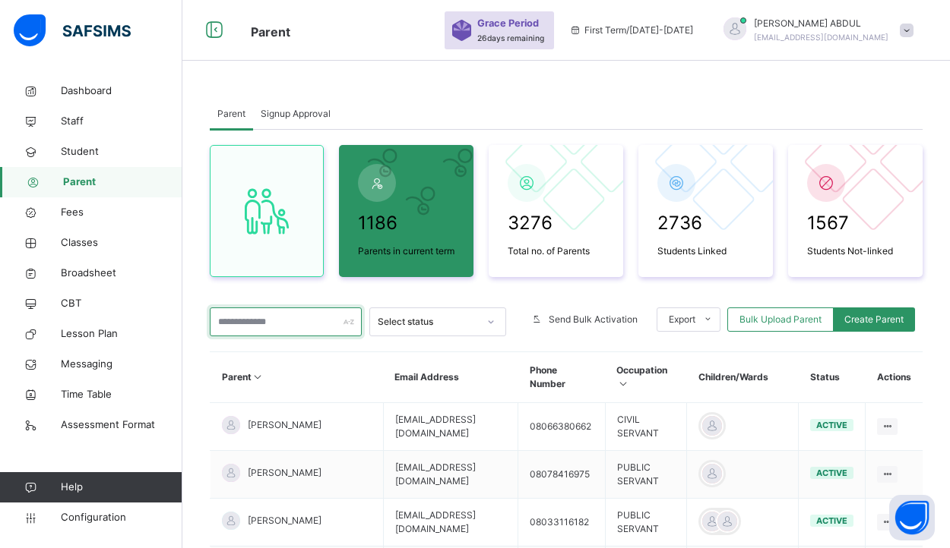
click at [302, 337] on input "text" at bounding box center [286, 322] width 152 height 29
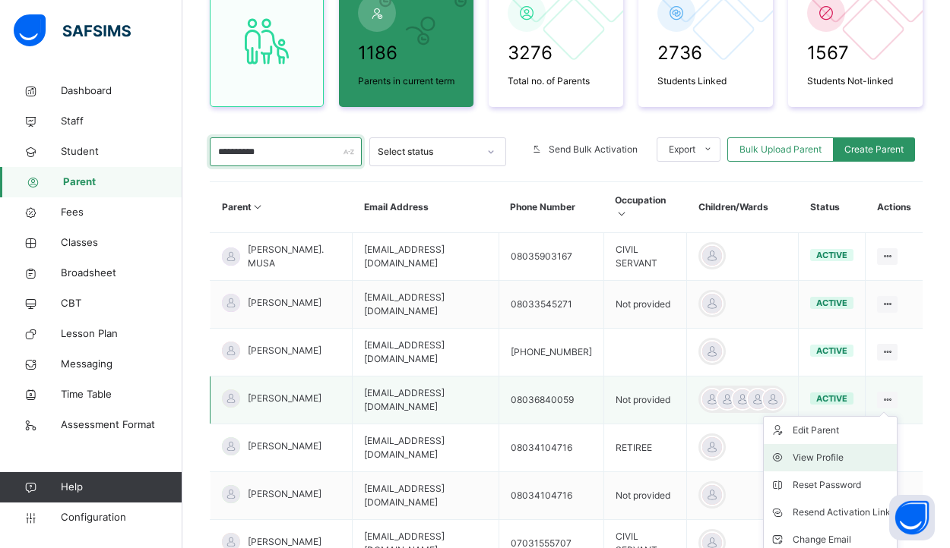
scroll to position [182, 0]
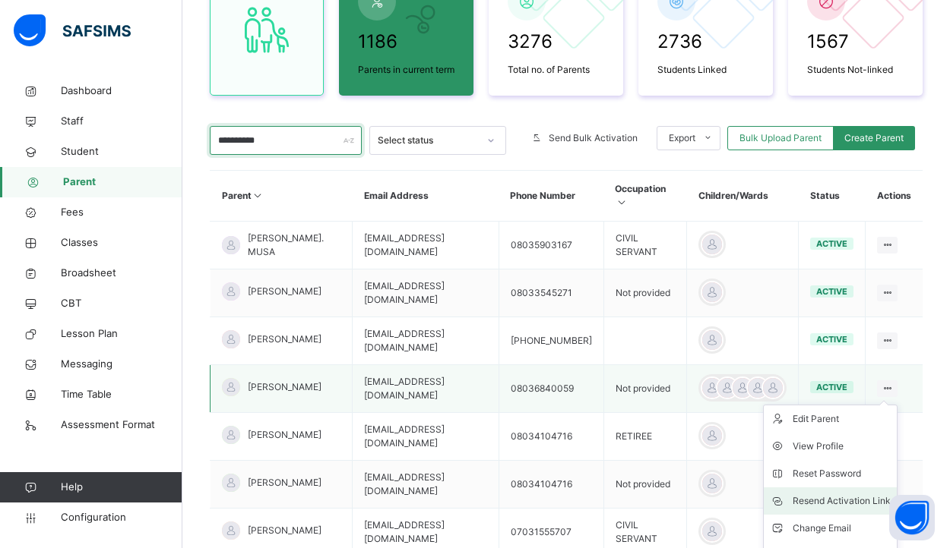
type input "**********"
click at [857, 500] on div "Resend Activation Link" at bounding box center [841, 501] width 98 height 15
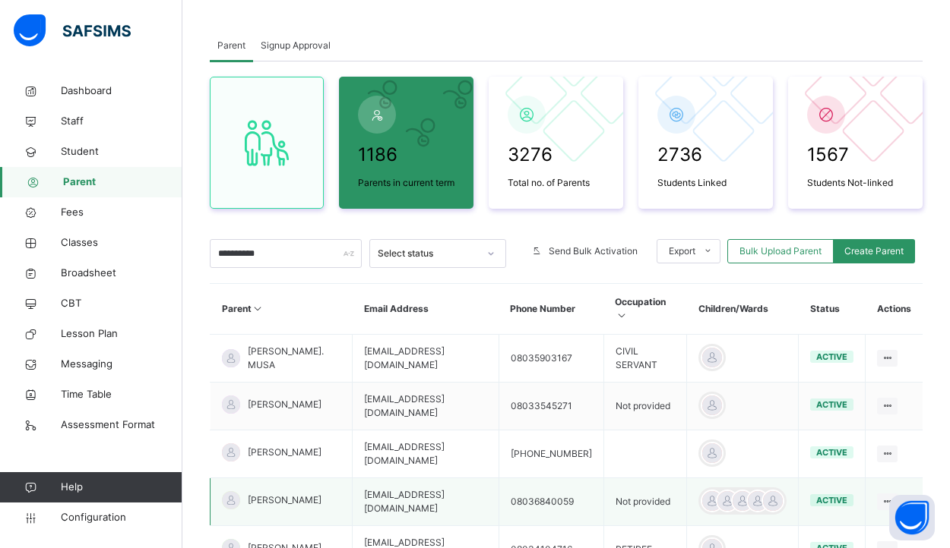
scroll to position [56, 0]
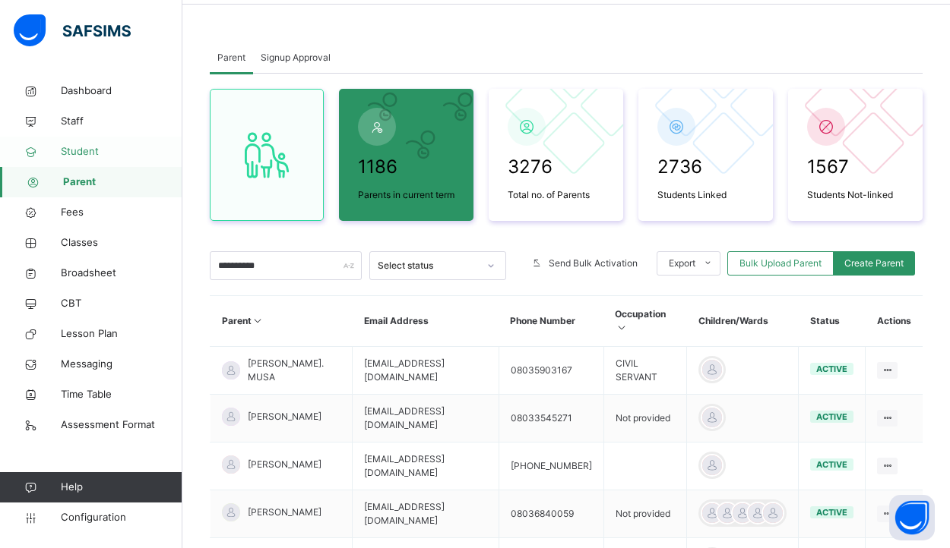
click at [102, 156] on span "Student" at bounding box center [122, 151] width 122 height 15
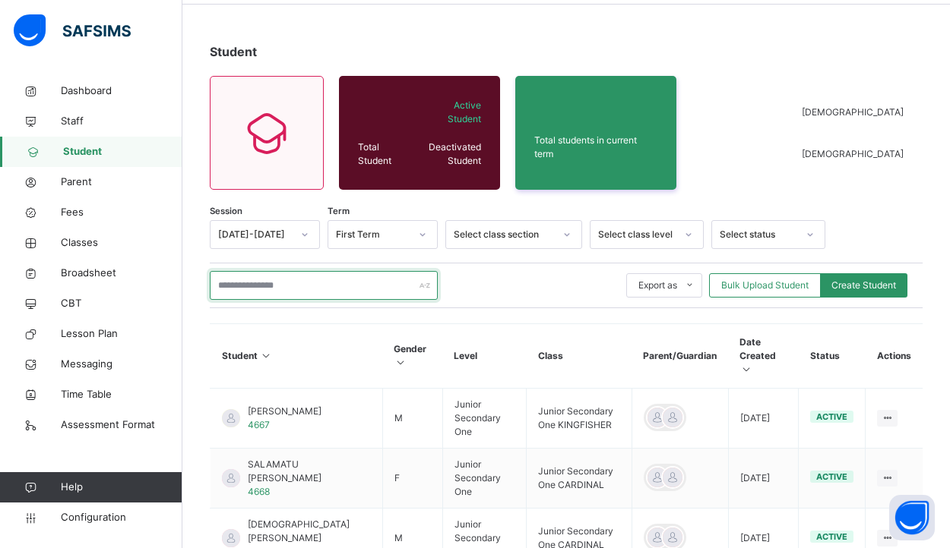
click at [309, 282] on input "text" at bounding box center [324, 285] width 228 height 29
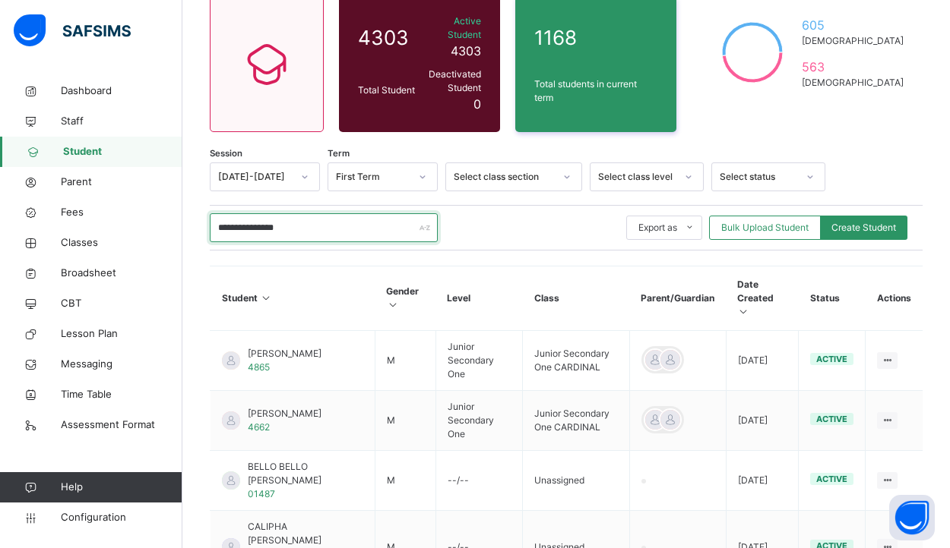
scroll to position [73, 0]
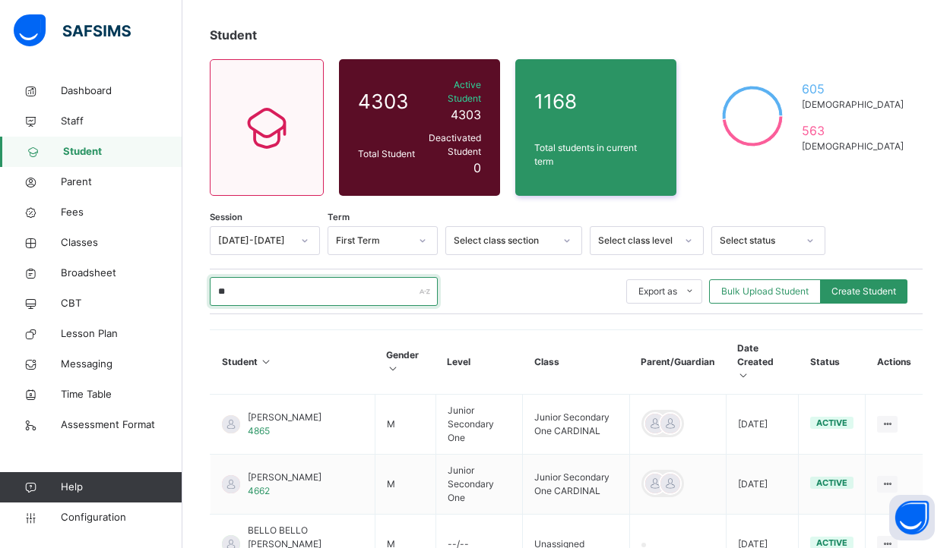
type input "*"
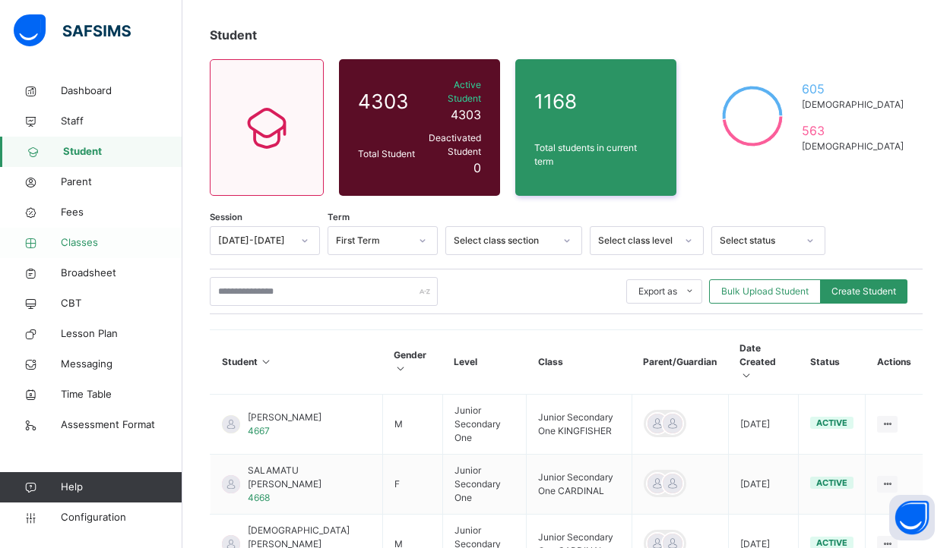
click at [84, 243] on span "Classes" at bounding box center [122, 242] width 122 height 15
